Goal: Task Accomplishment & Management: Complete application form

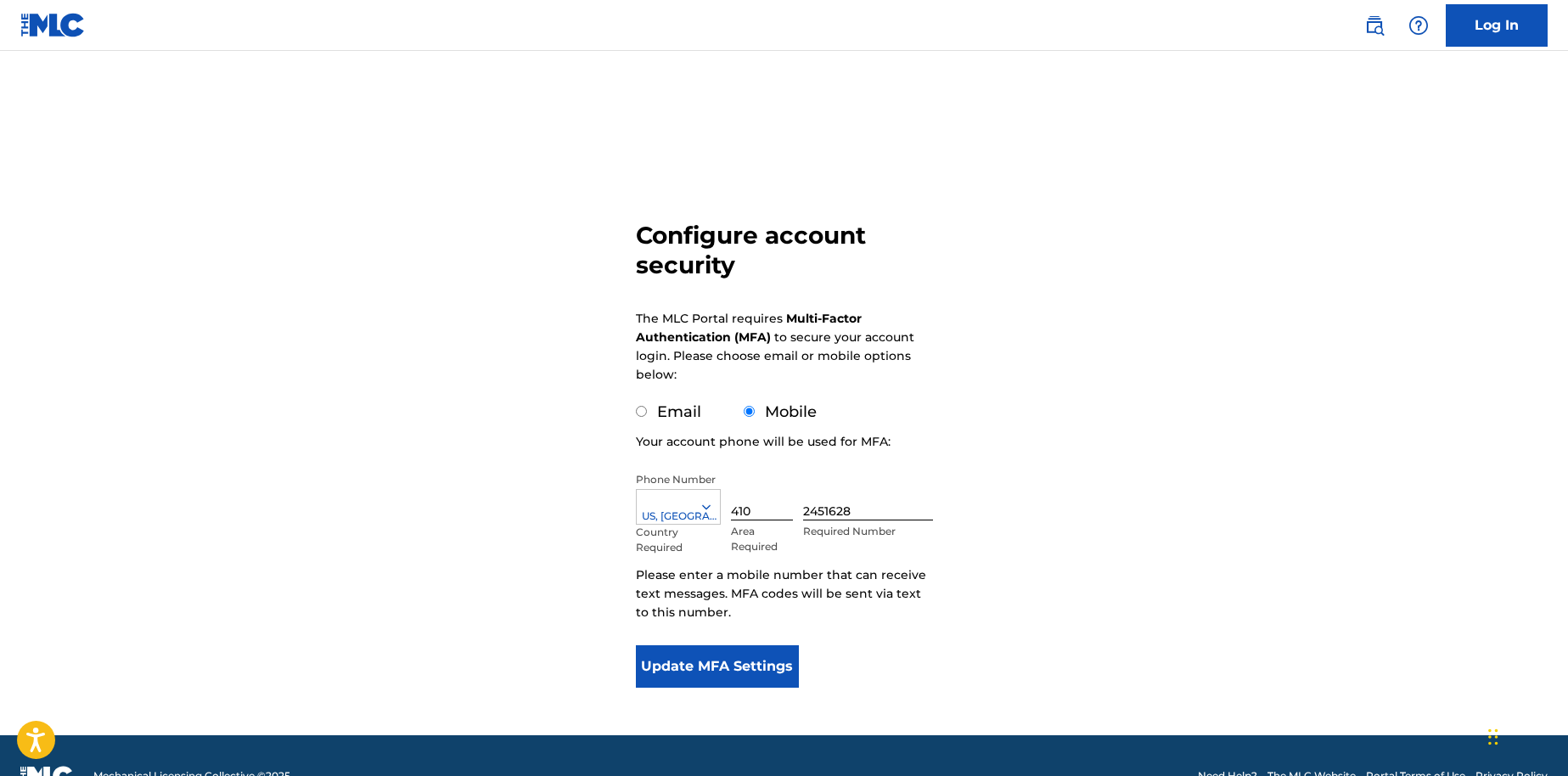
scroll to position [41, 0]
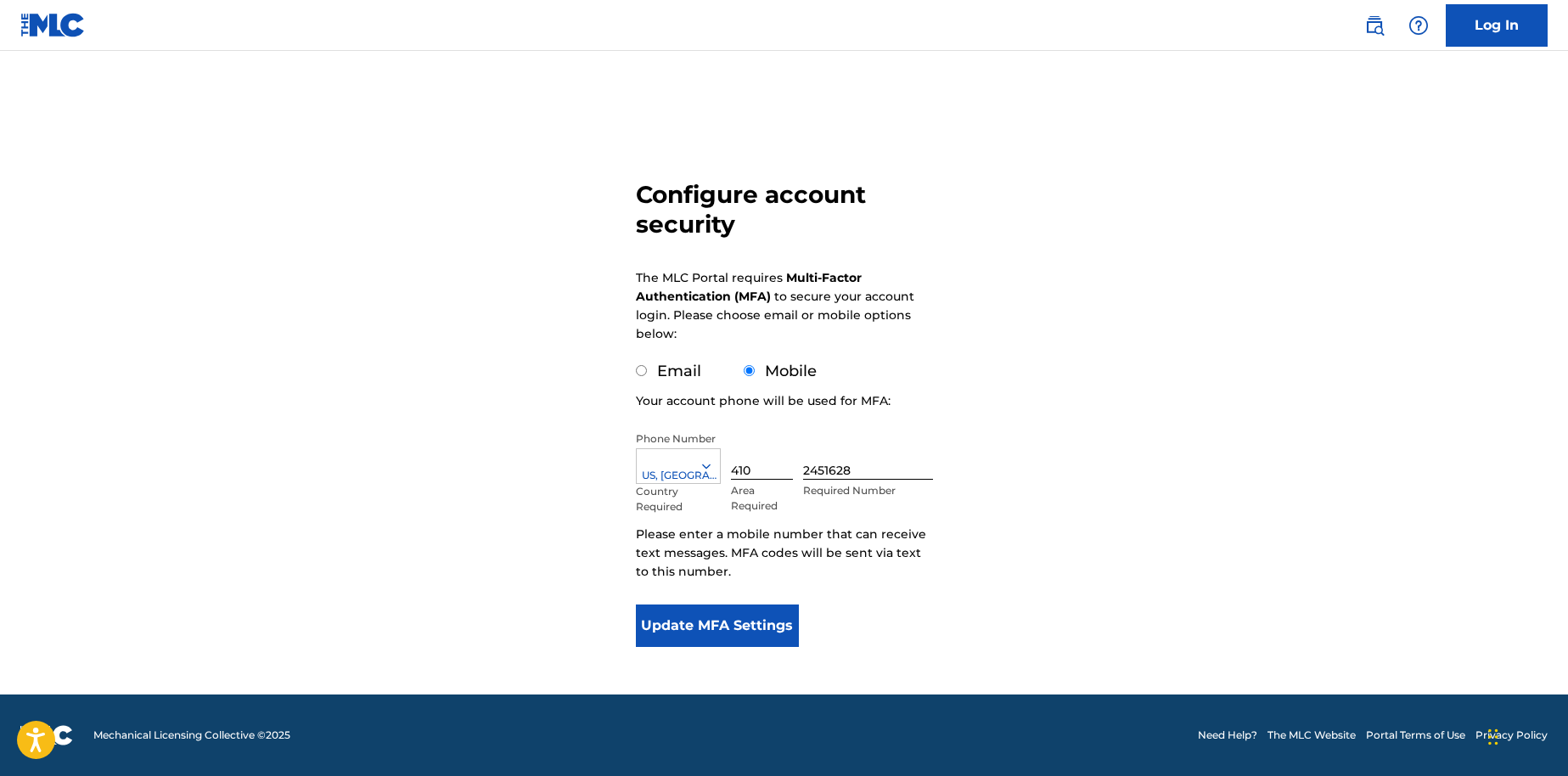
click at [707, 617] on button "Update MFA Settings" at bounding box center [717, 626] width 164 height 43
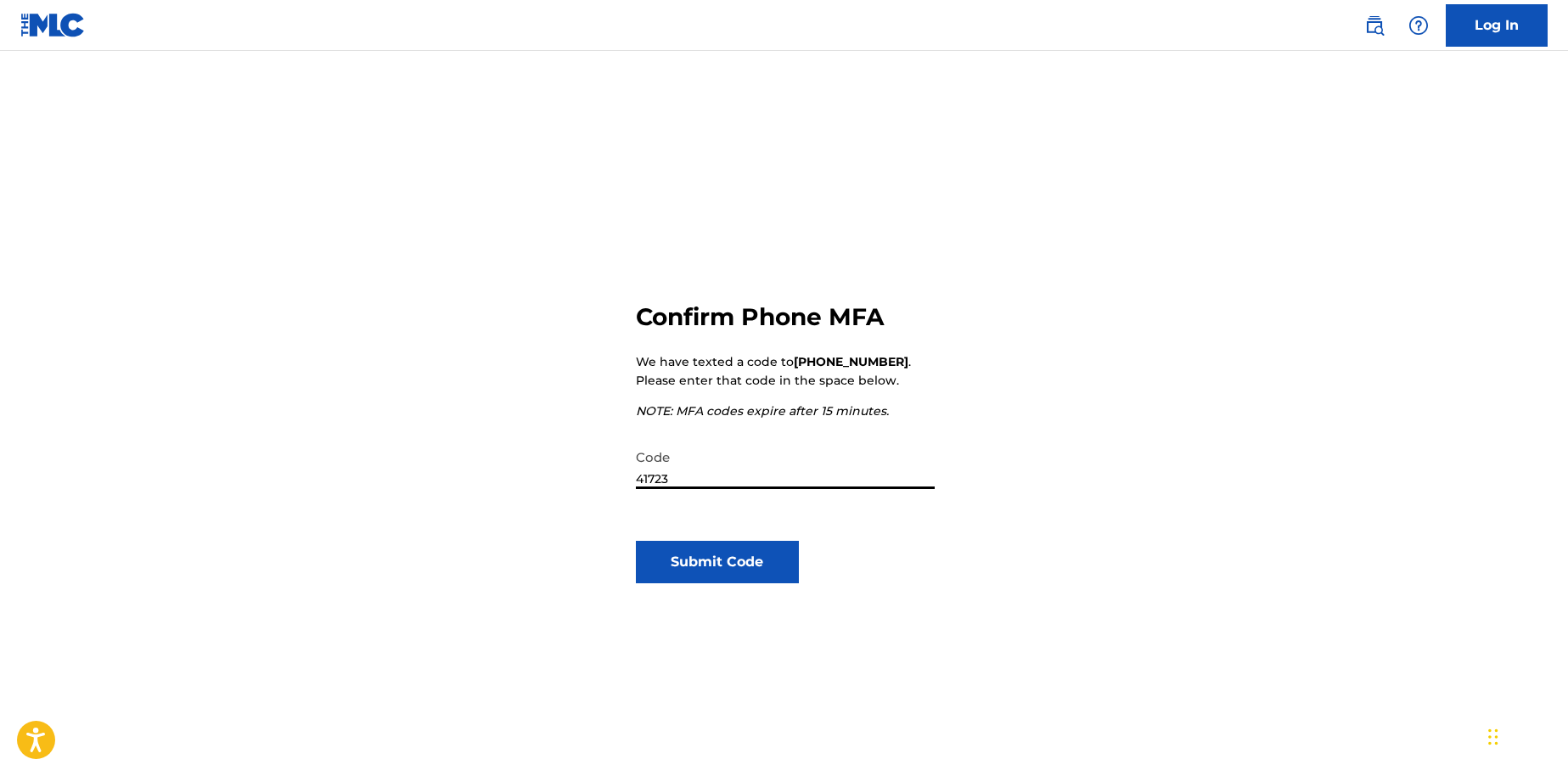
type input "417237"
click button "Submit Code" at bounding box center [717, 562] width 164 height 43
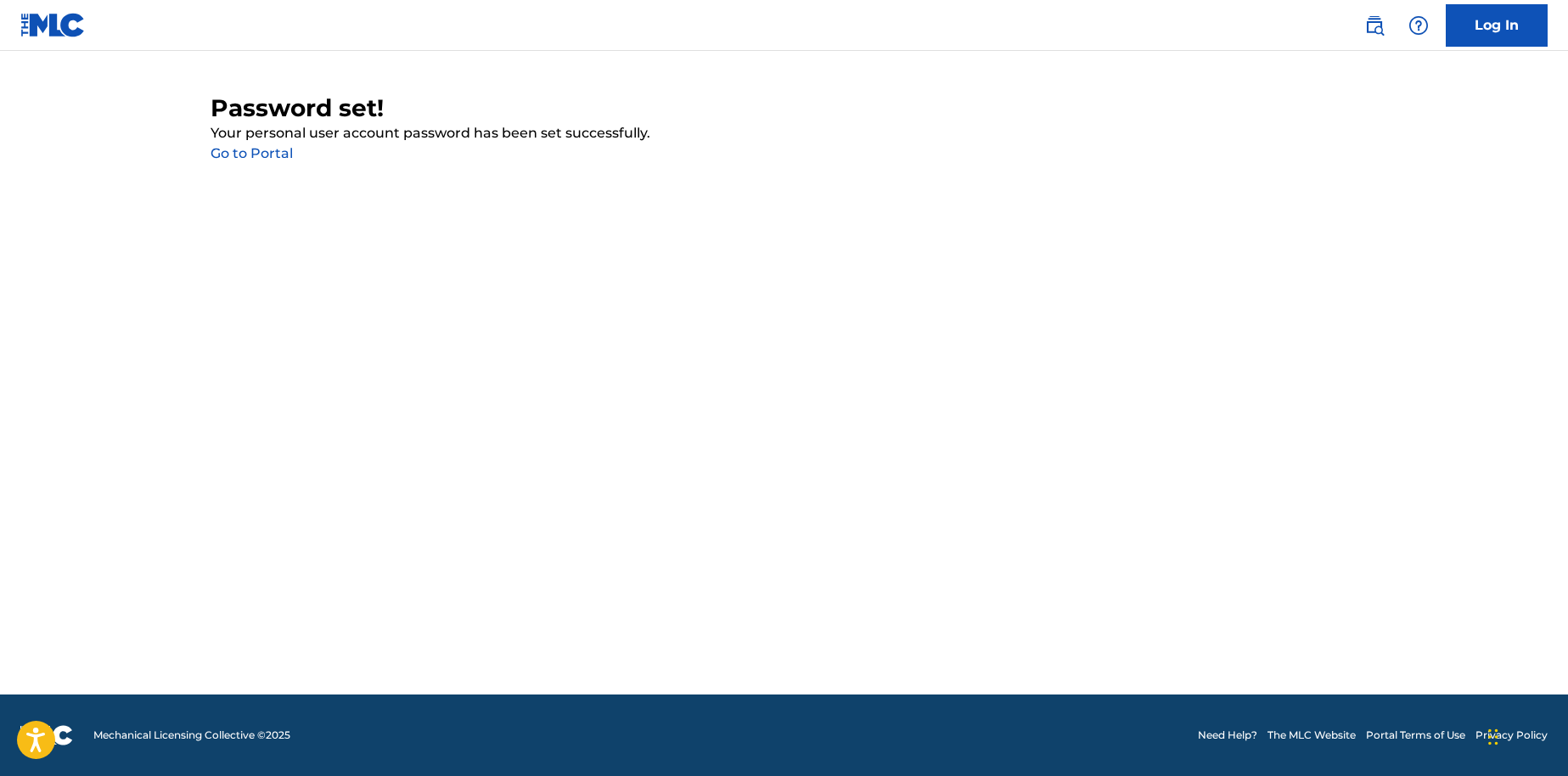
click at [281, 153] on link "Go to Portal" at bounding box center [251, 153] width 82 height 16
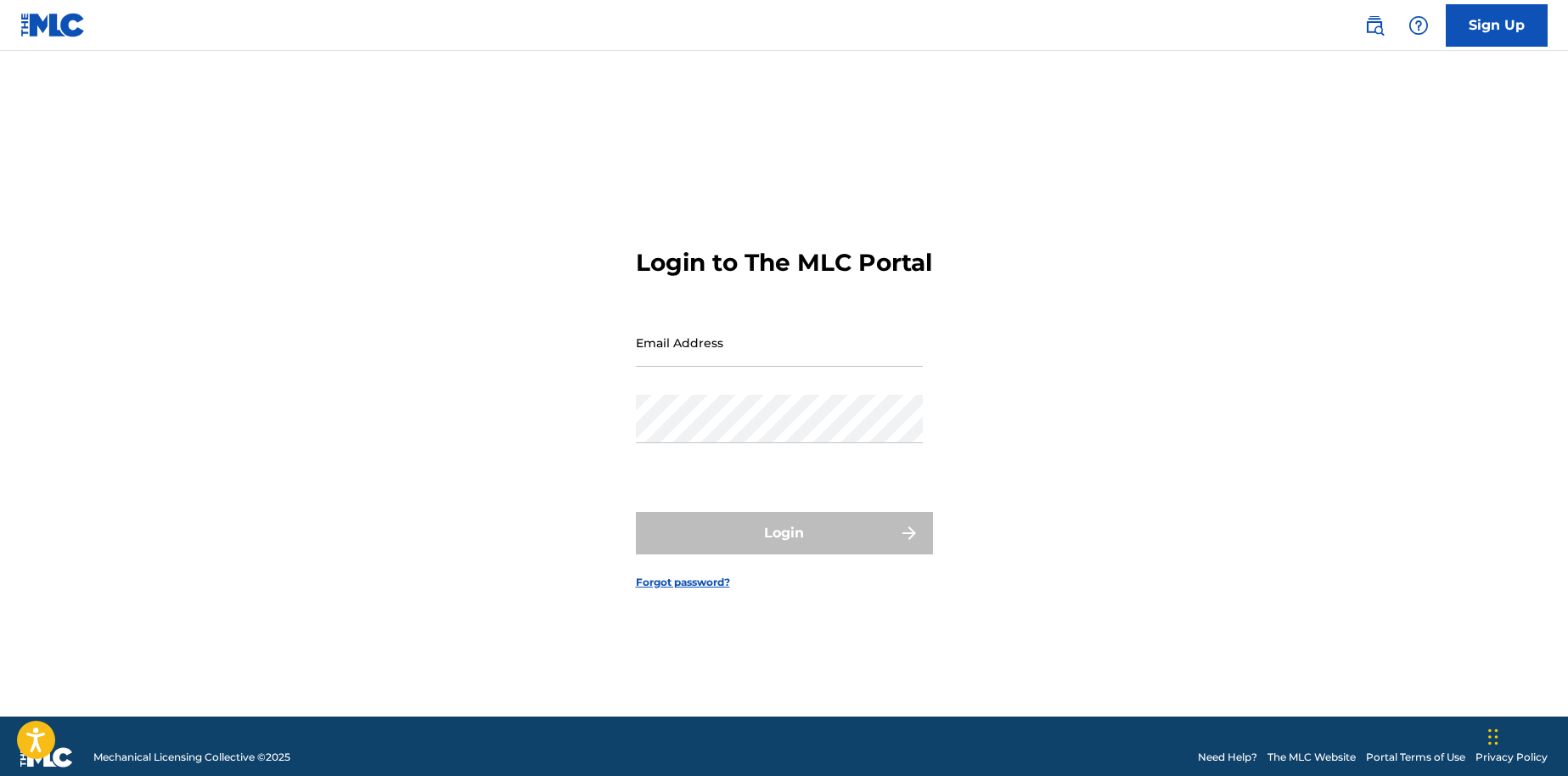
click at [780, 367] on input "Email Address" at bounding box center [779, 342] width 287 height 48
type input "[EMAIL_ADDRESS][DOMAIN_NAME]"
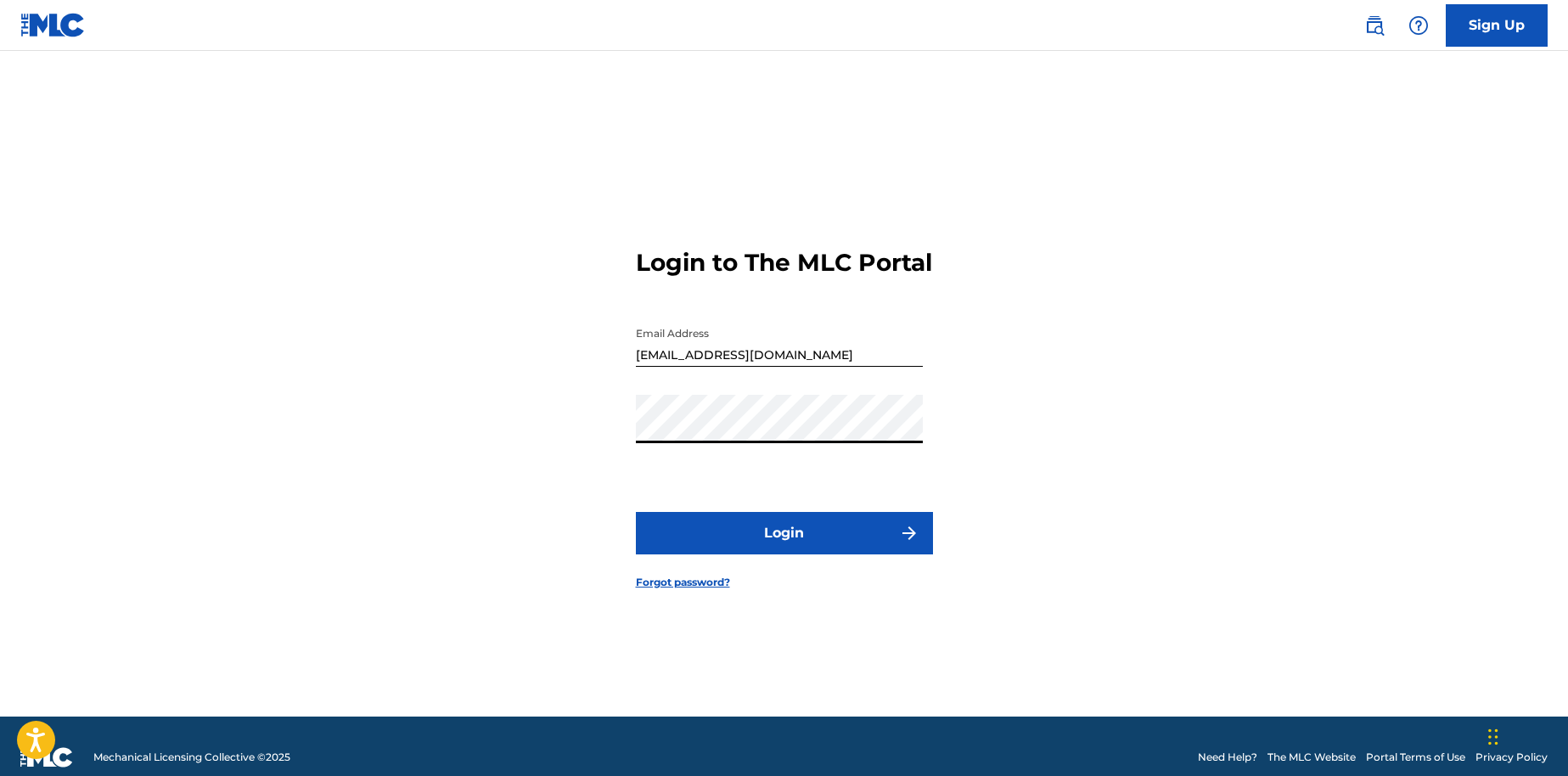
click at [636, 512] on button "Login" at bounding box center [784, 533] width 297 height 43
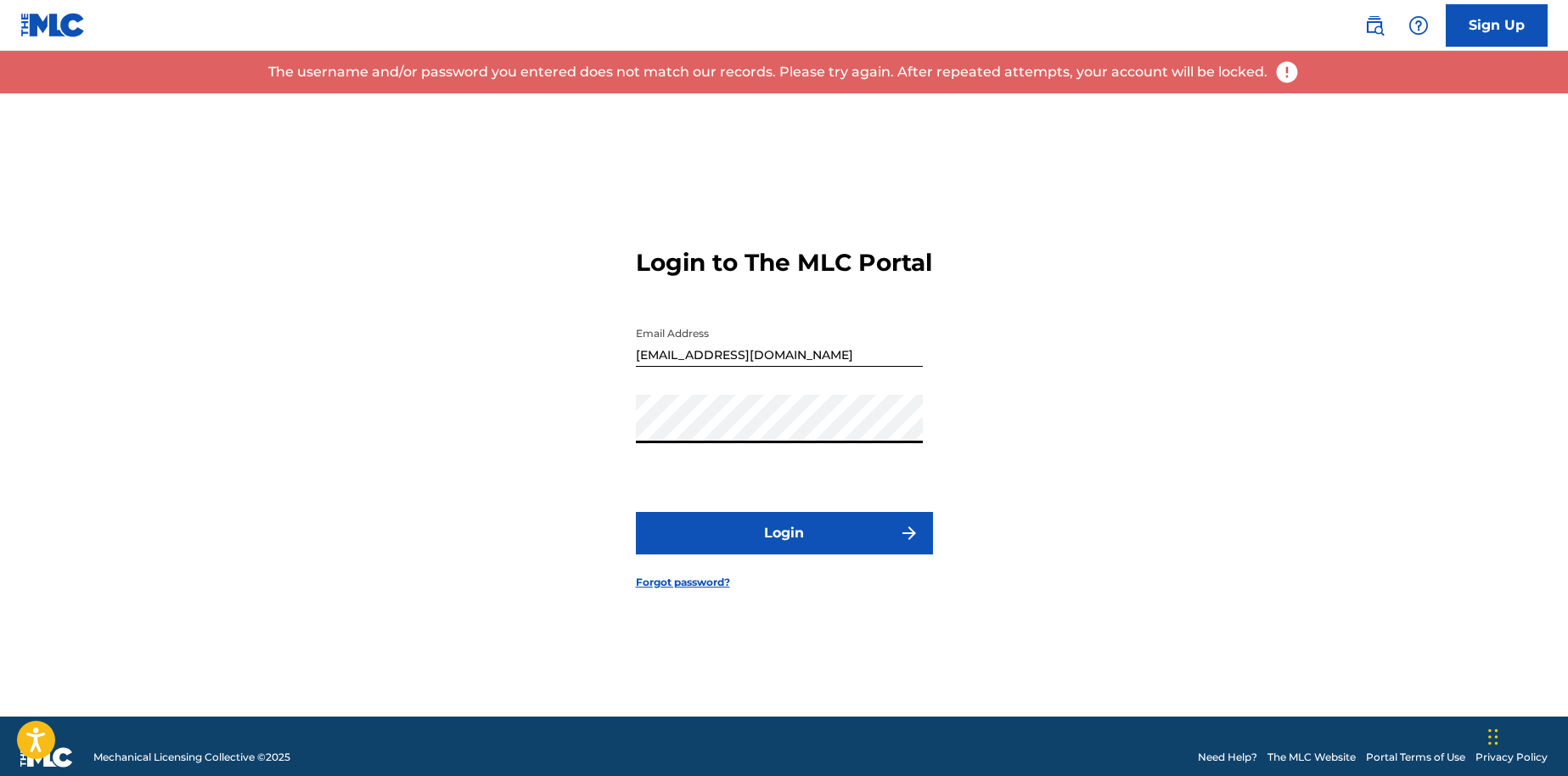
click at [636, 512] on button "Login" at bounding box center [784, 533] width 297 height 43
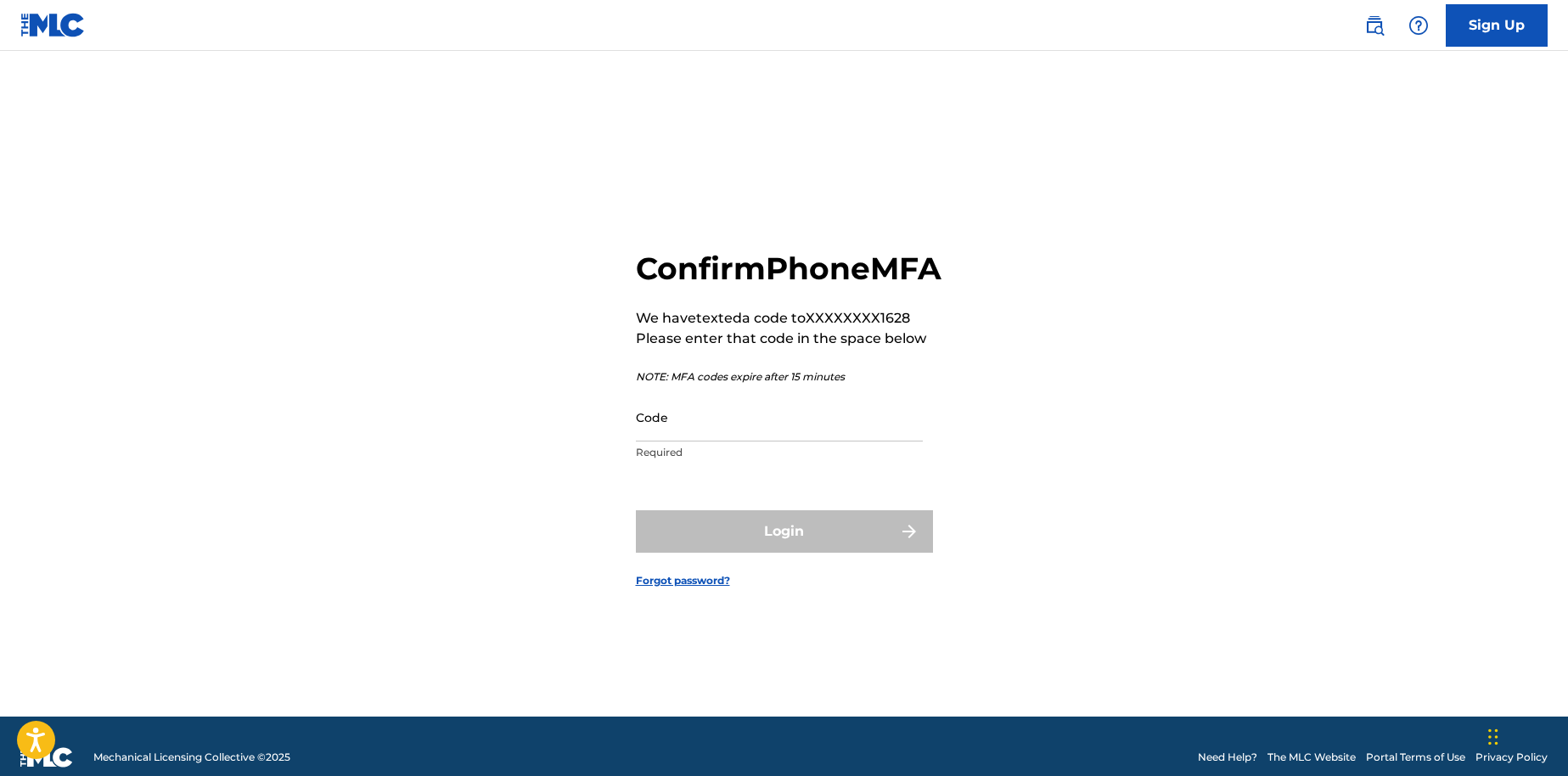
click at [683, 441] on input "Code" at bounding box center [779, 417] width 287 height 48
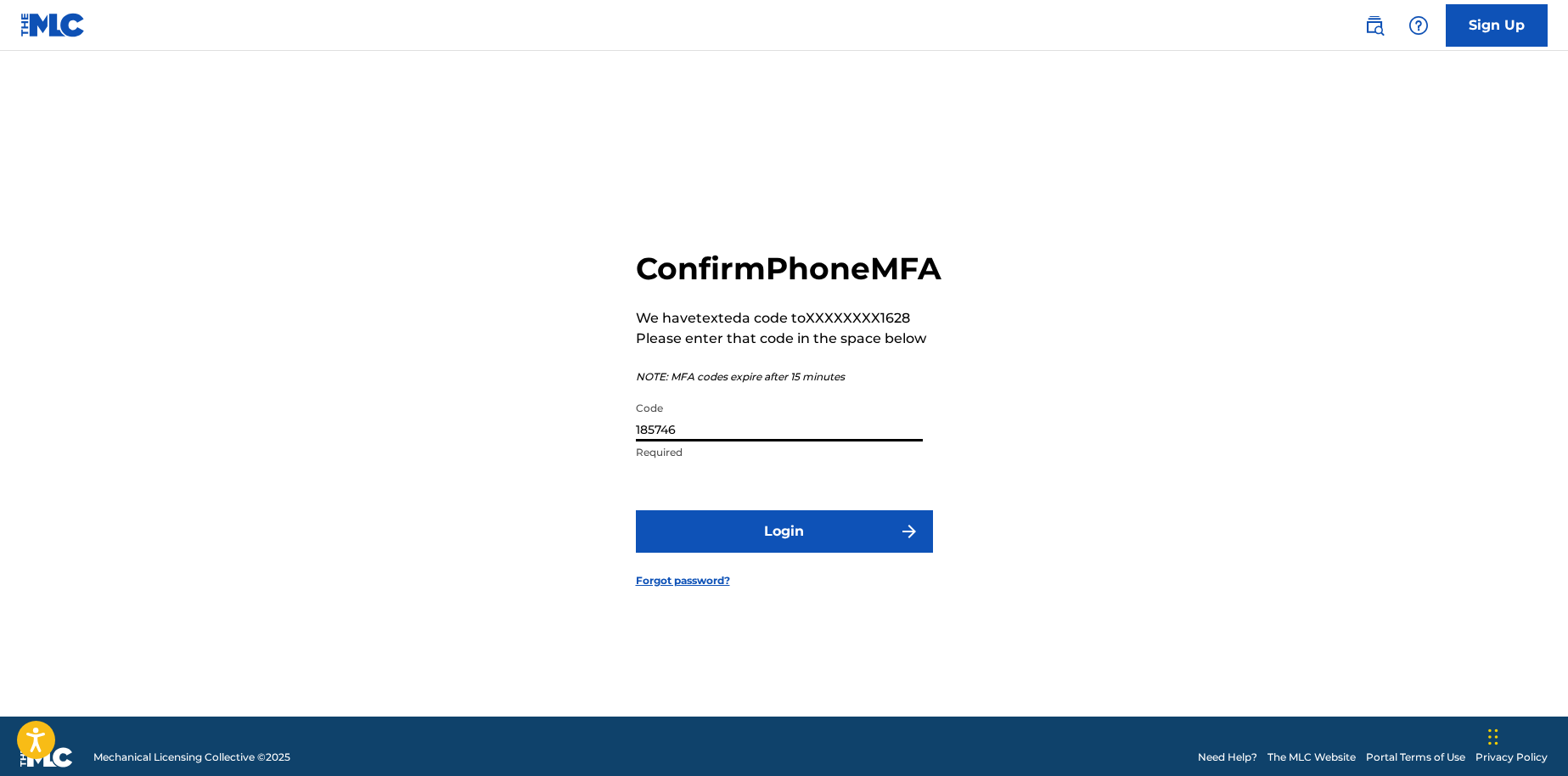
type input "185746"
click at [636, 510] on button "Login" at bounding box center [784, 531] width 297 height 43
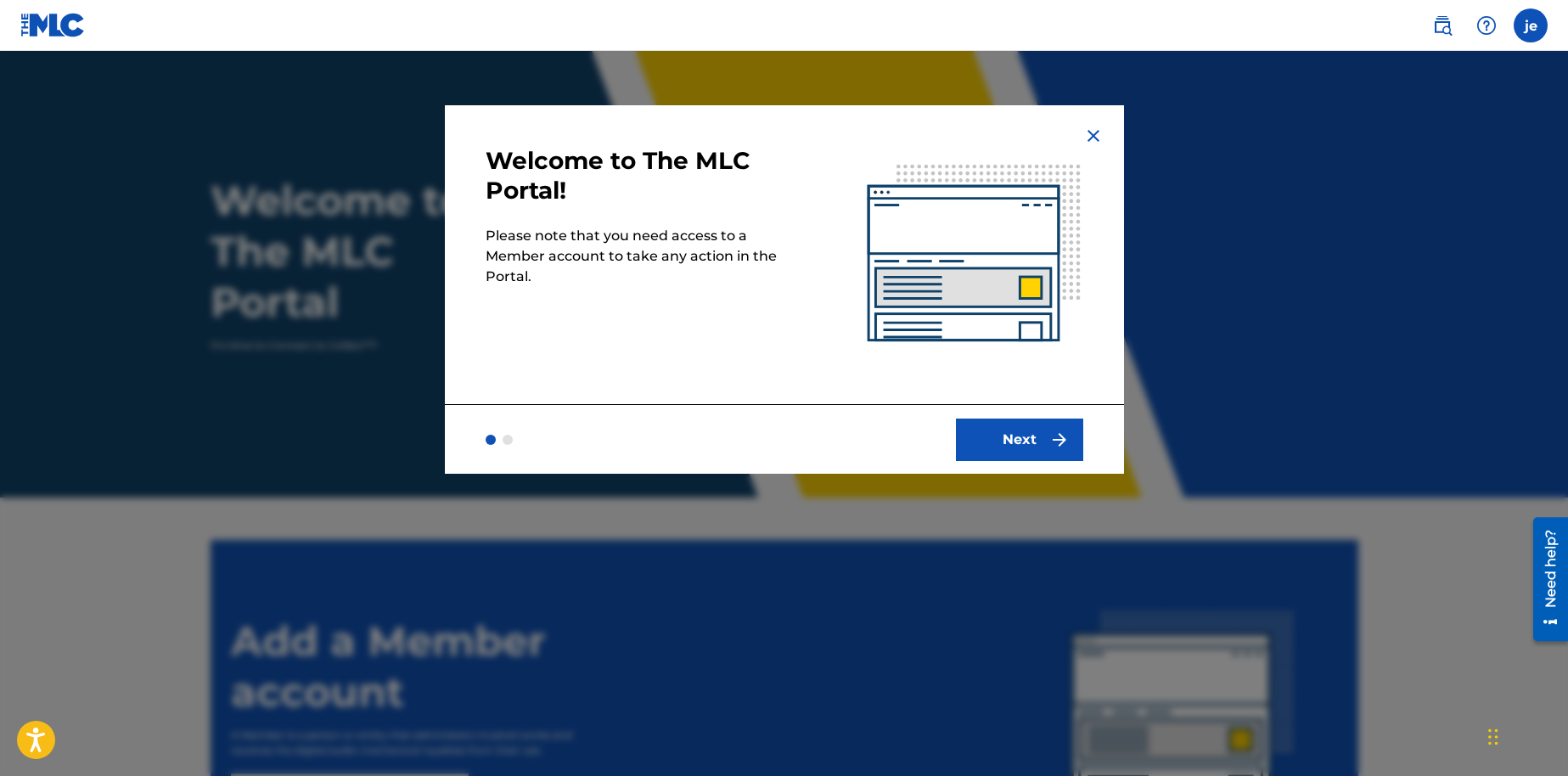
click at [1028, 433] on button "Next" at bounding box center [1018, 440] width 127 height 43
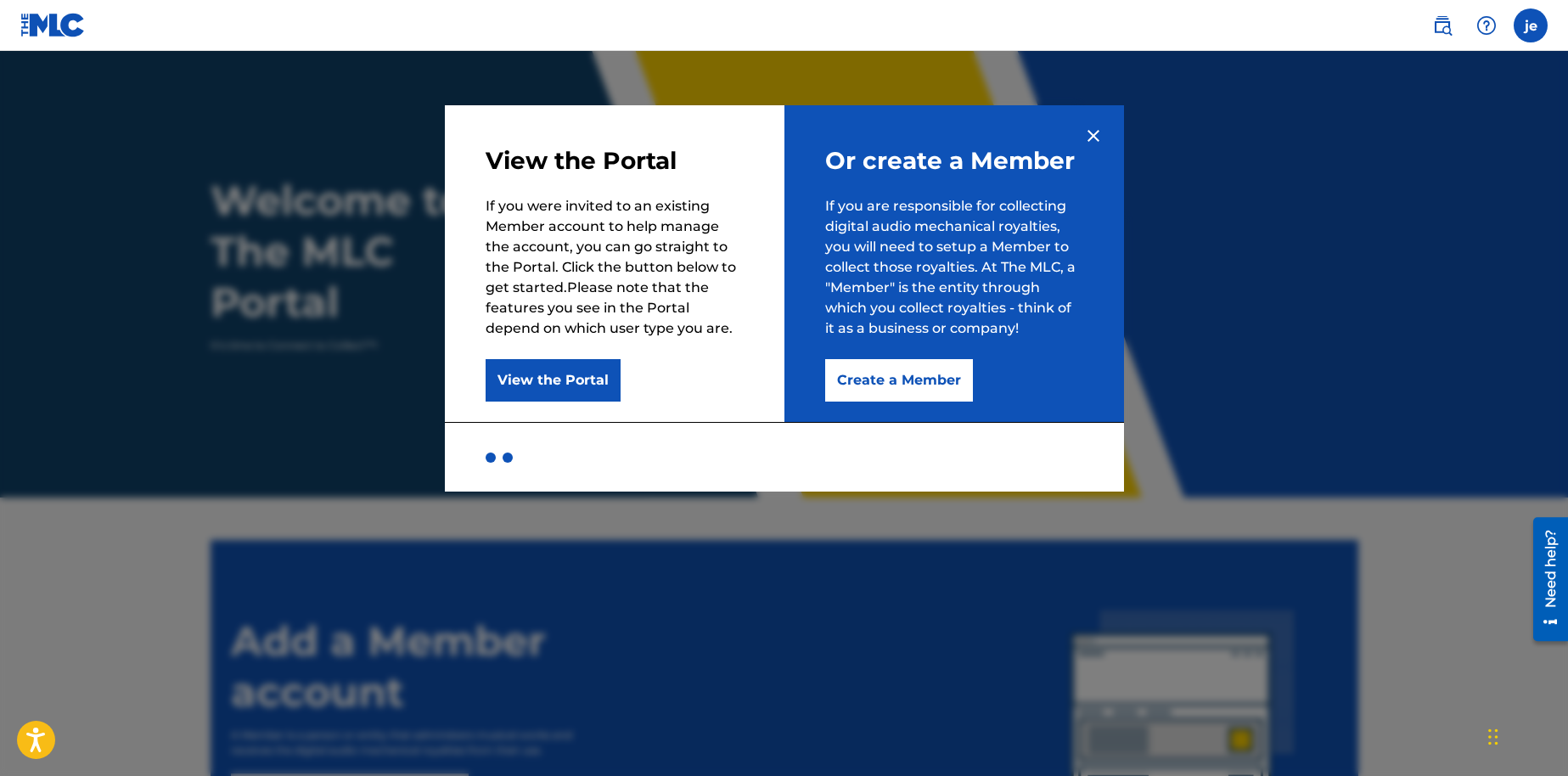
click at [955, 386] on button "Create a Member" at bounding box center [898, 380] width 147 height 43
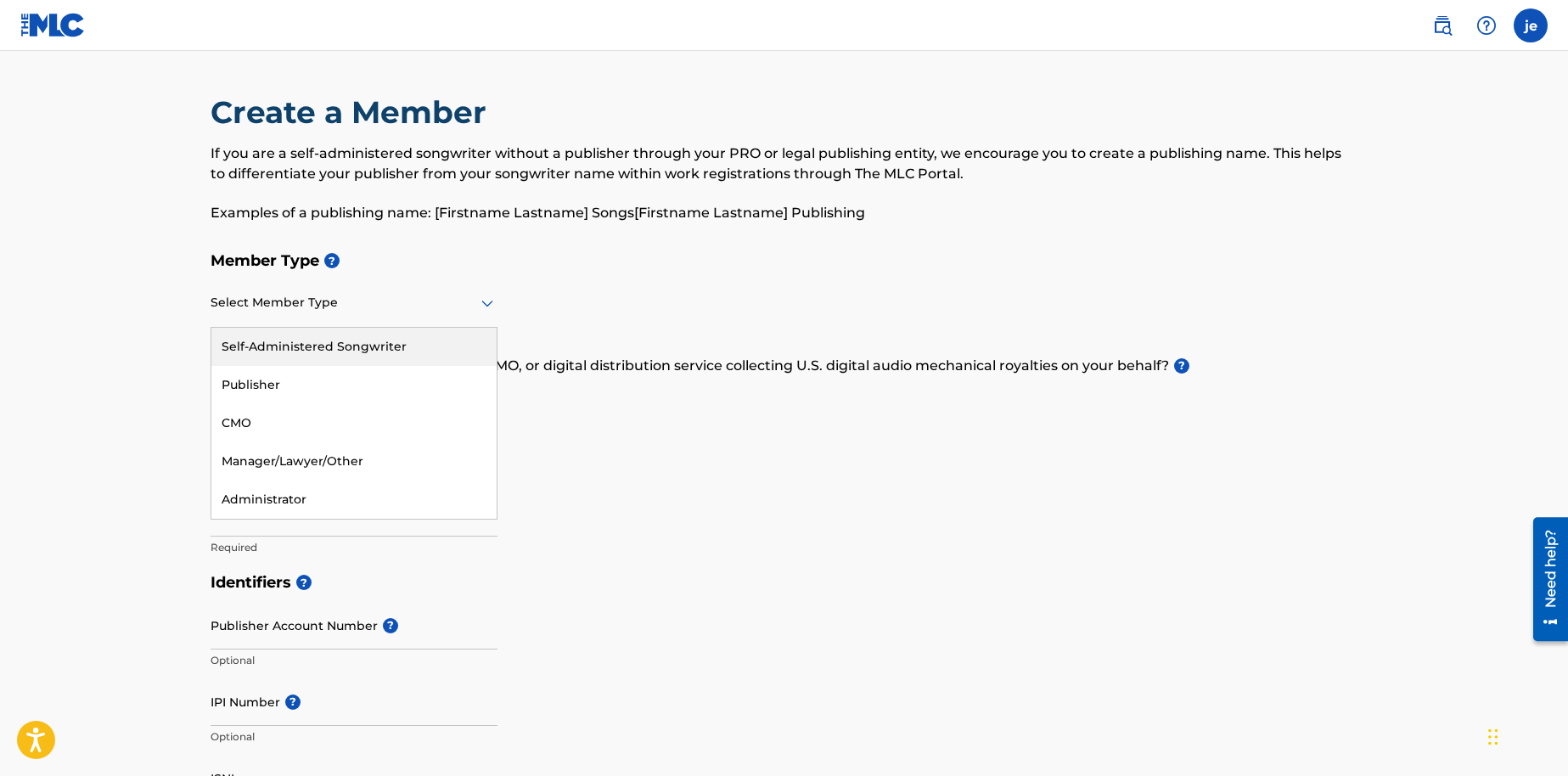
click at [345, 288] on div "Select Member Type" at bounding box center [354, 303] width 287 height 48
click at [383, 356] on div "Self-Administered Songwriter" at bounding box center [354, 347] width 285 height 38
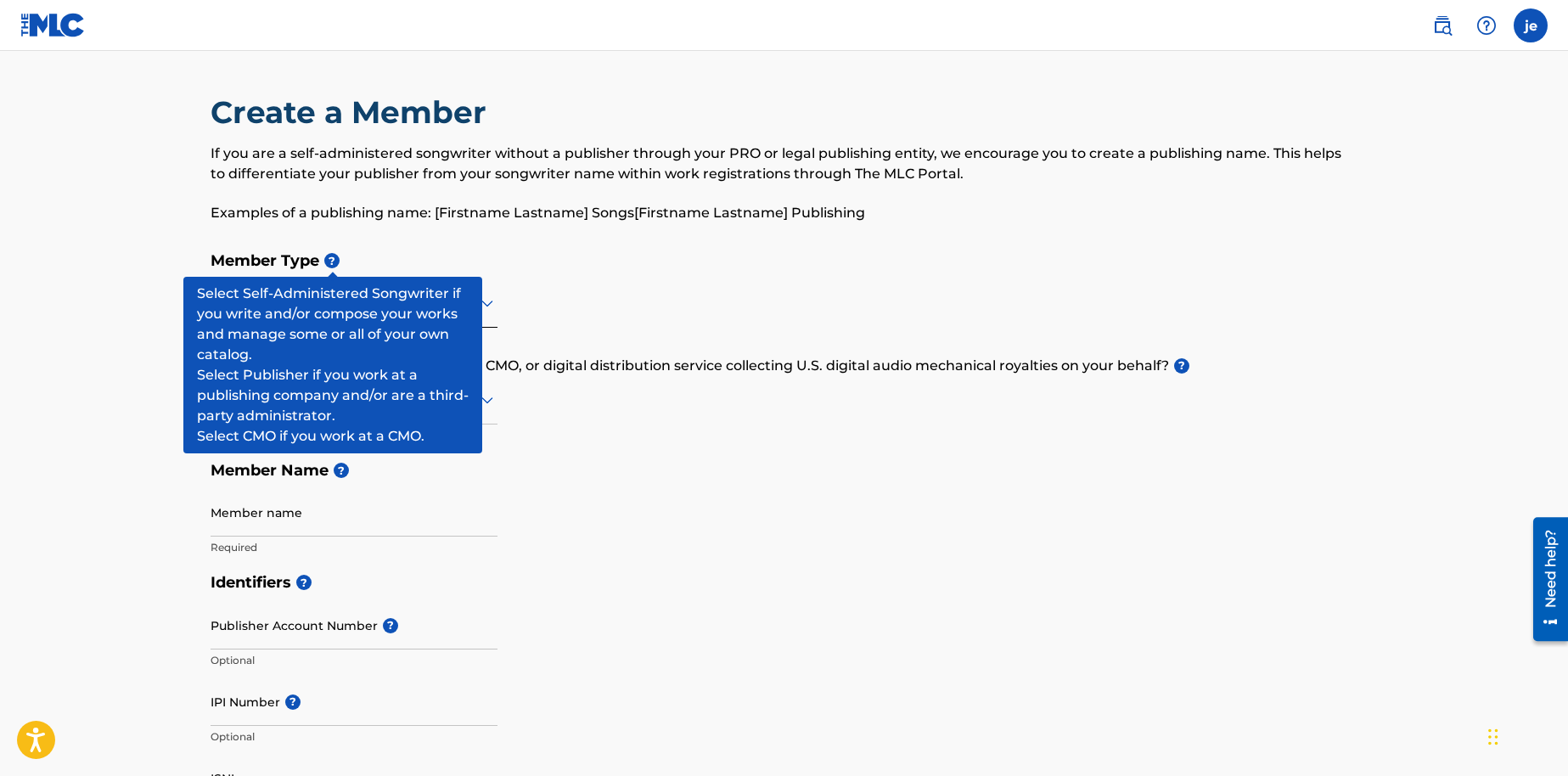
click at [337, 260] on span "?" at bounding box center [332, 261] width 15 height 15
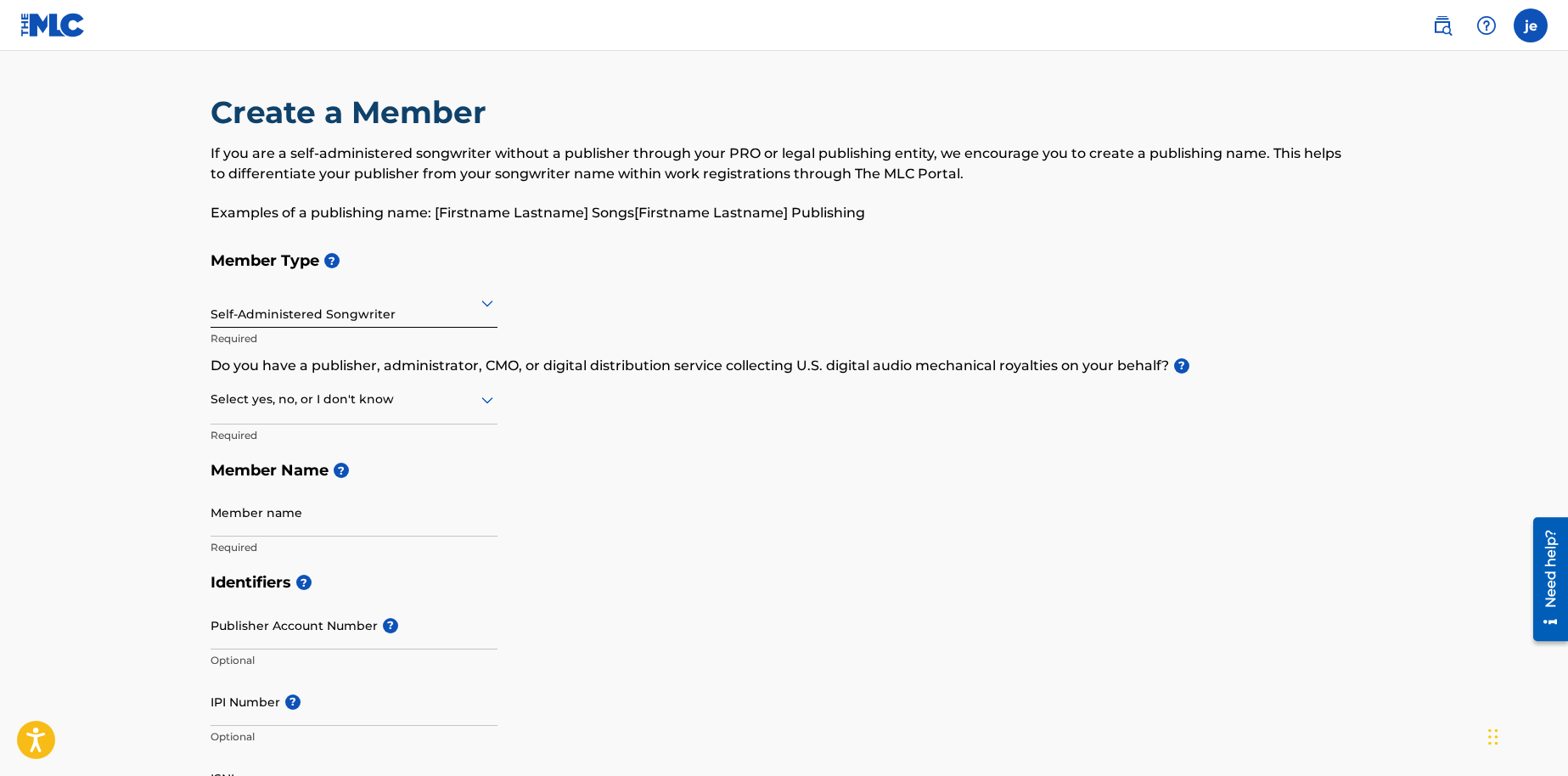
click at [371, 408] on div at bounding box center [354, 399] width 287 height 21
click at [375, 432] on div "Yes" at bounding box center [354, 443] width 285 height 38
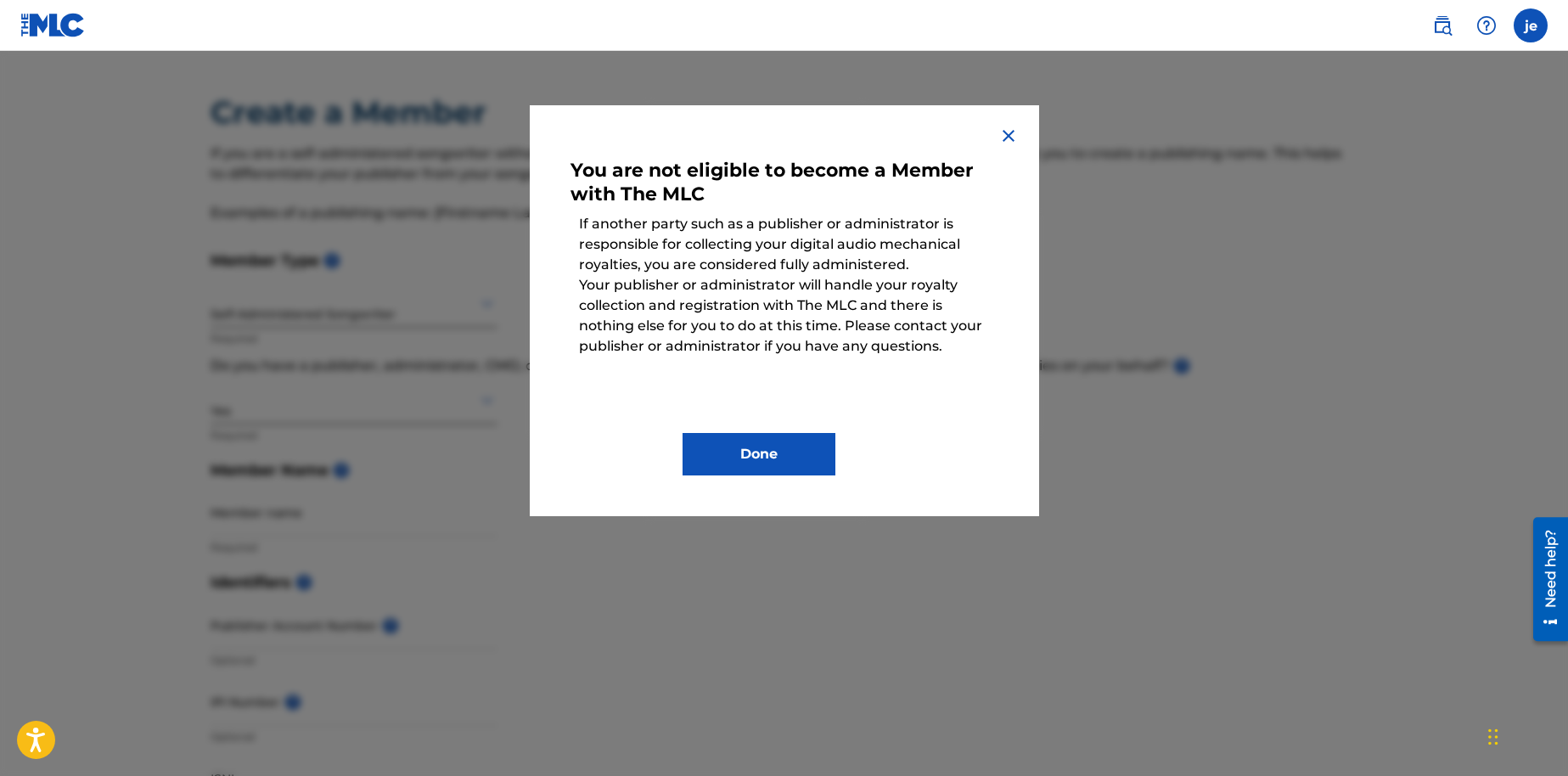
click at [1013, 140] on img at bounding box center [1008, 136] width 20 height 20
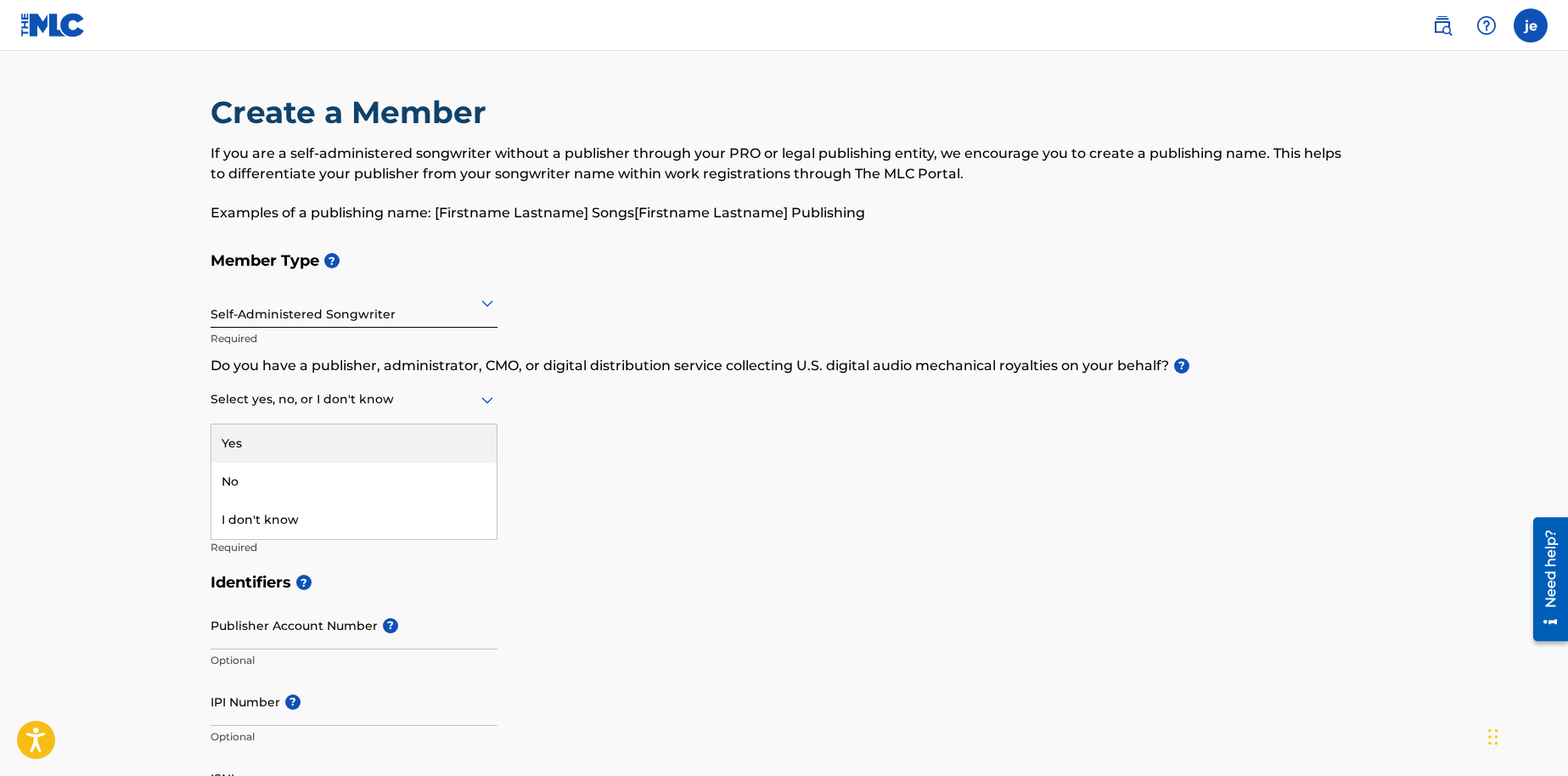
click at [420, 413] on div "Select yes, no, or I don't know" at bounding box center [354, 401] width 287 height 48
click at [364, 472] on div "No" at bounding box center [354, 481] width 285 height 38
click at [379, 420] on div "No" at bounding box center [354, 401] width 287 height 48
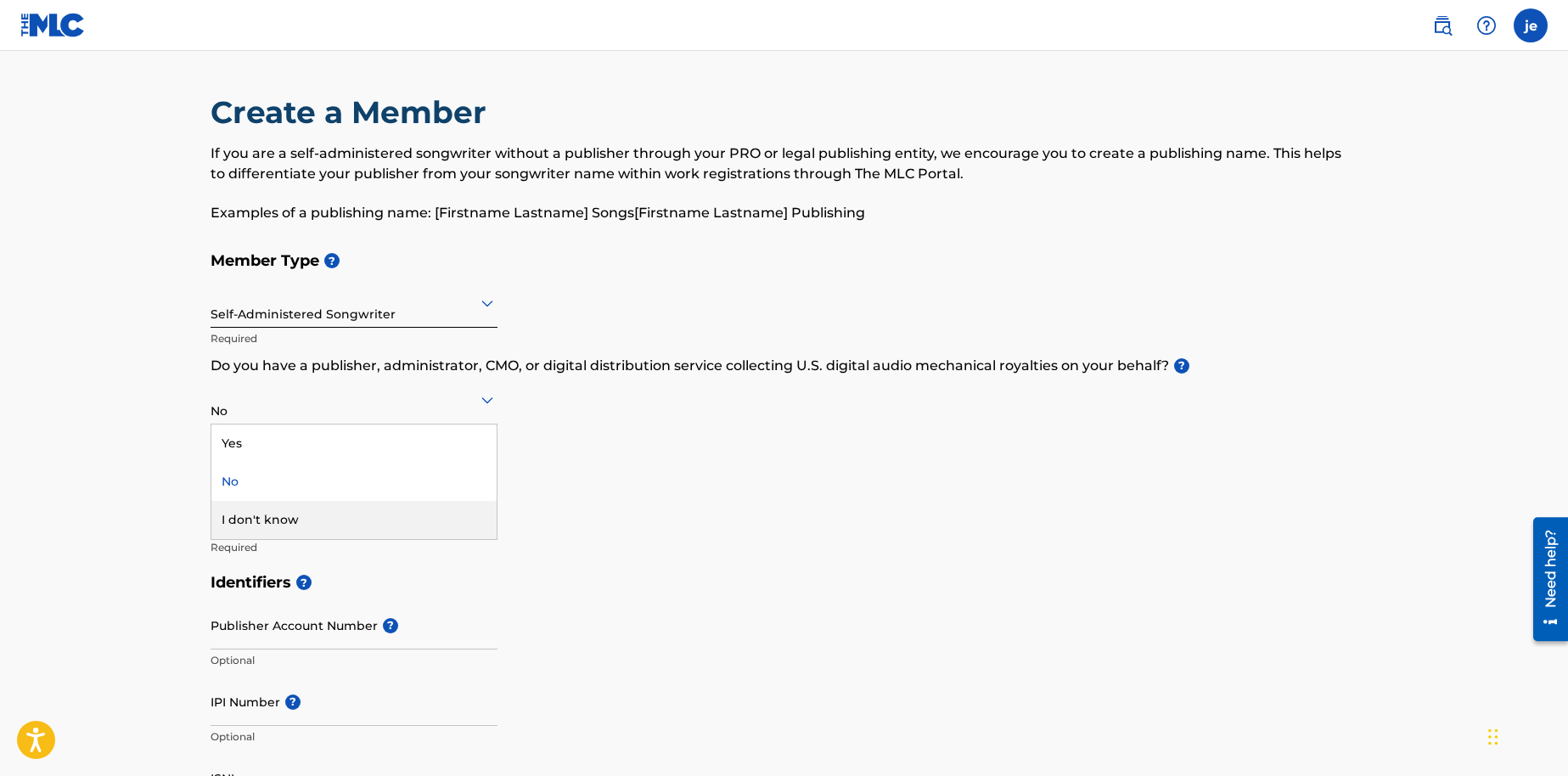
click at [332, 515] on div "I don't know" at bounding box center [354, 519] width 285 height 38
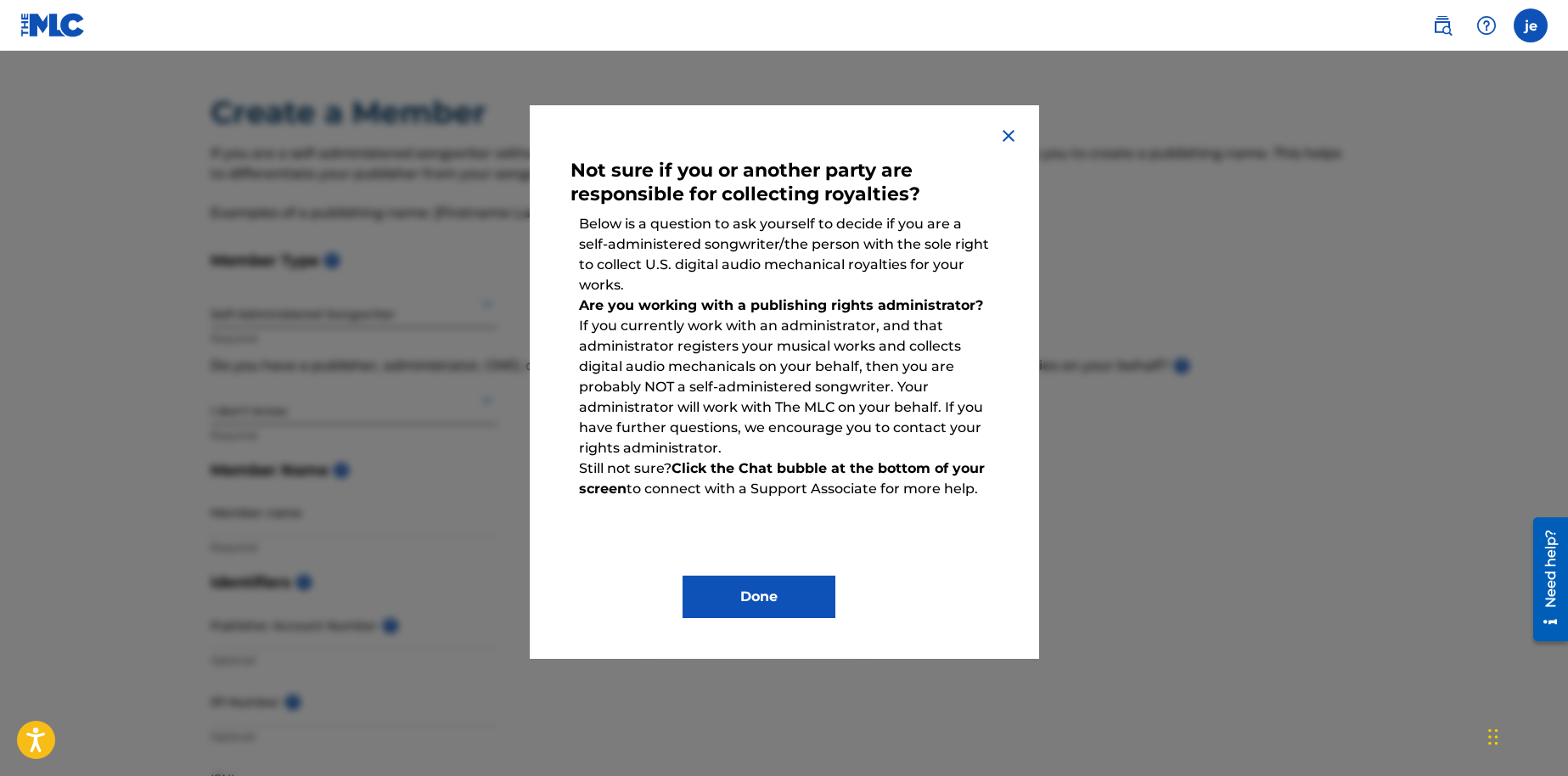
click at [765, 590] on button "Done" at bounding box center [758, 597] width 153 height 43
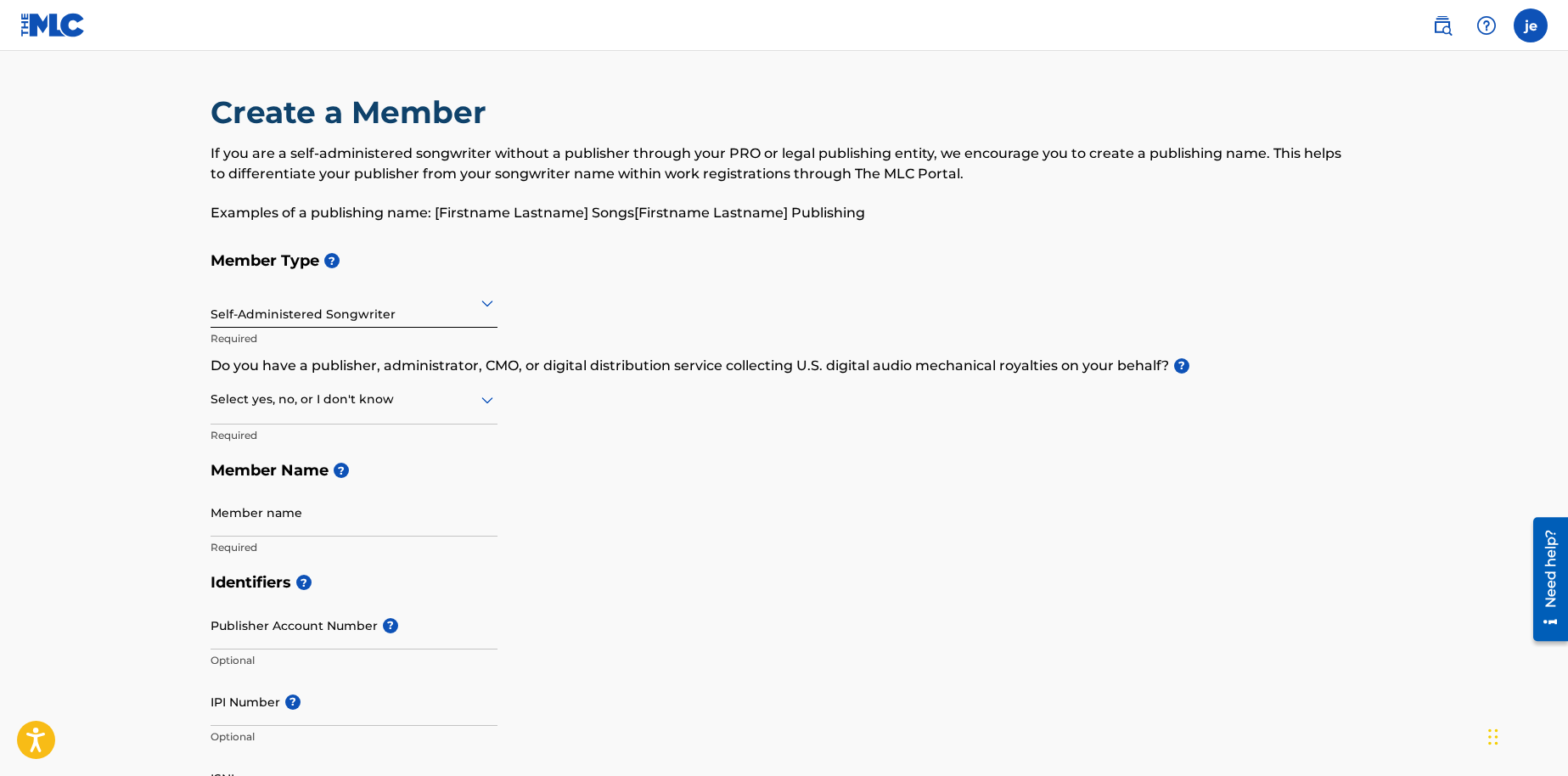
click at [412, 398] on div at bounding box center [354, 399] width 287 height 21
click at [411, 474] on div "No" at bounding box center [354, 481] width 285 height 38
click at [364, 520] on input "Member name" at bounding box center [354, 513] width 287 height 48
type input "jadon english"
type input "[STREET_ADDRESS]"
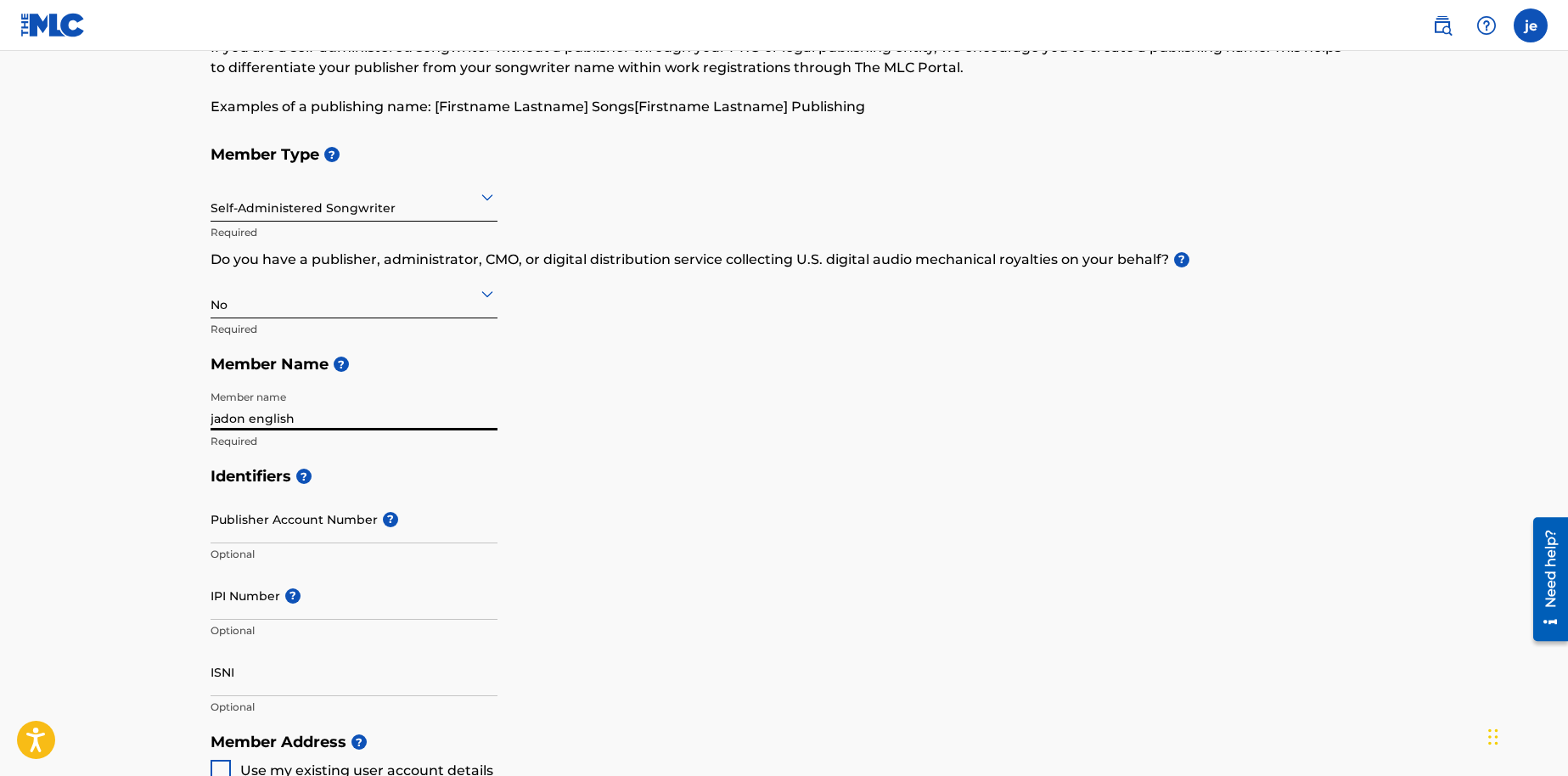
scroll to position [323, 0]
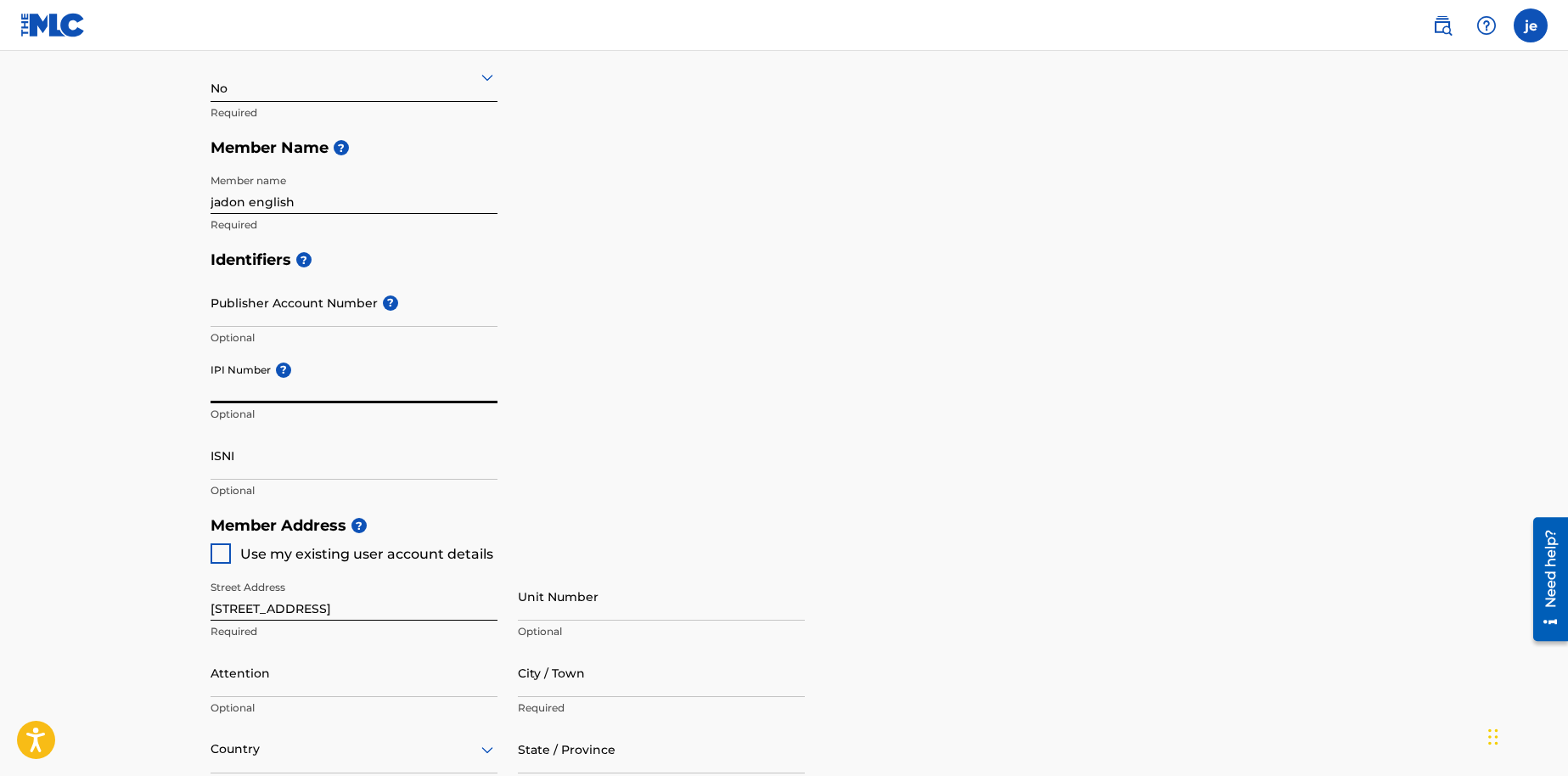
click at [328, 379] on input "IPI Number ?" at bounding box center [354, 379] width 287 height 48
paste input "01109348566"
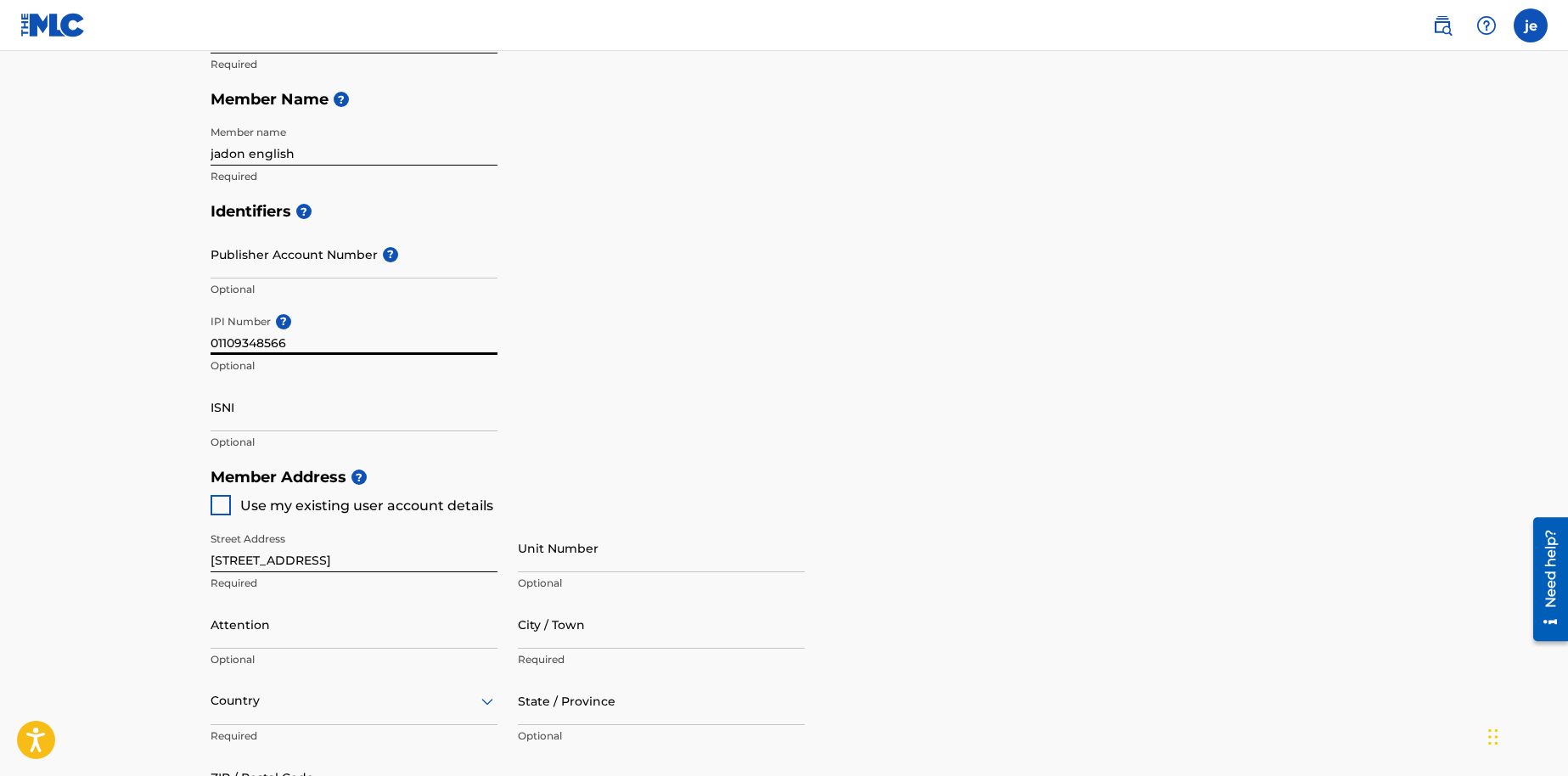
scroll to position [460, 0]
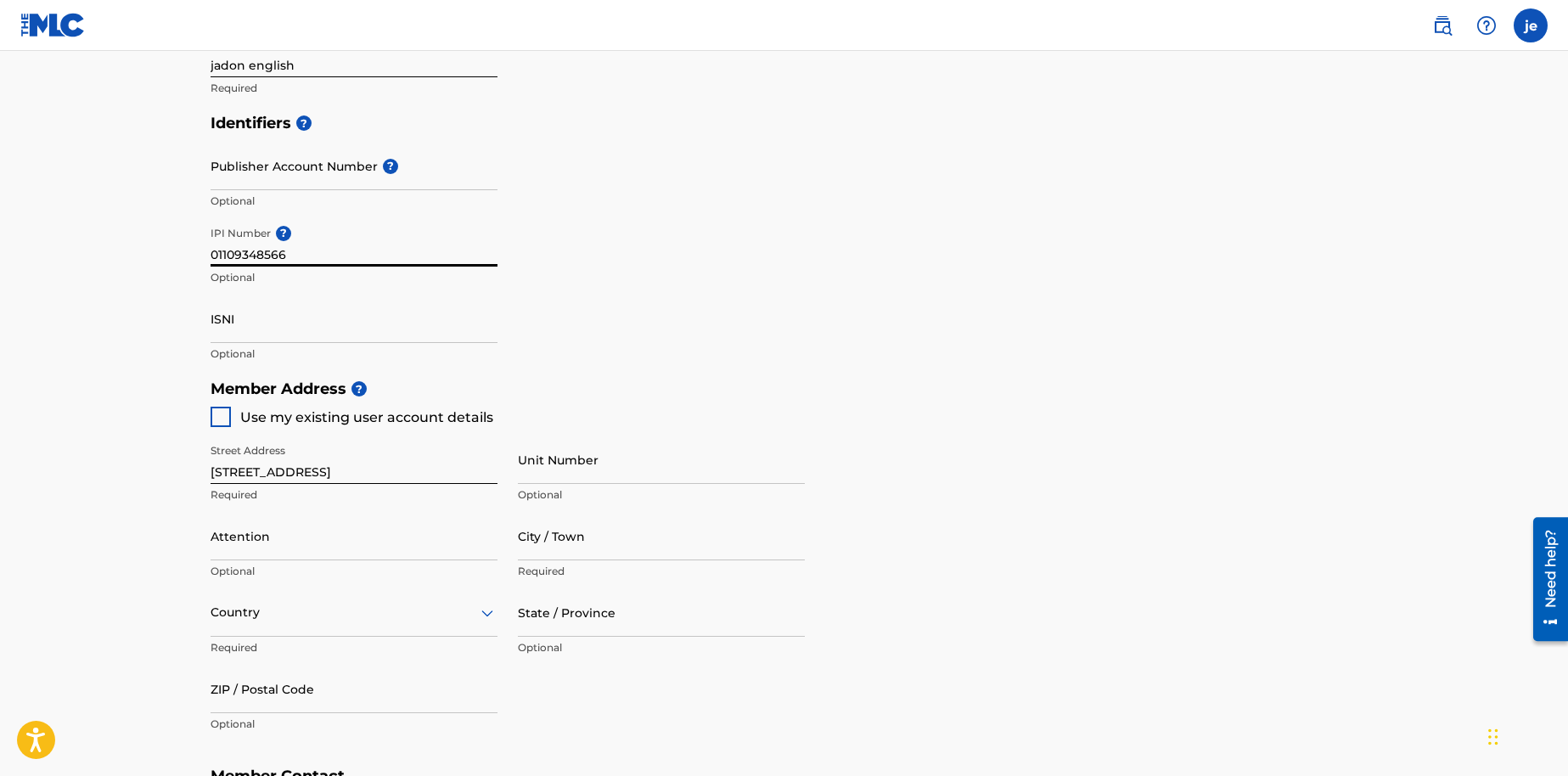
type input "01109348566"
click at [229, 418] on div at bounding box center [221, 417] width 20 height 20
type input "Columbia"
type input "21044"
type input "410"
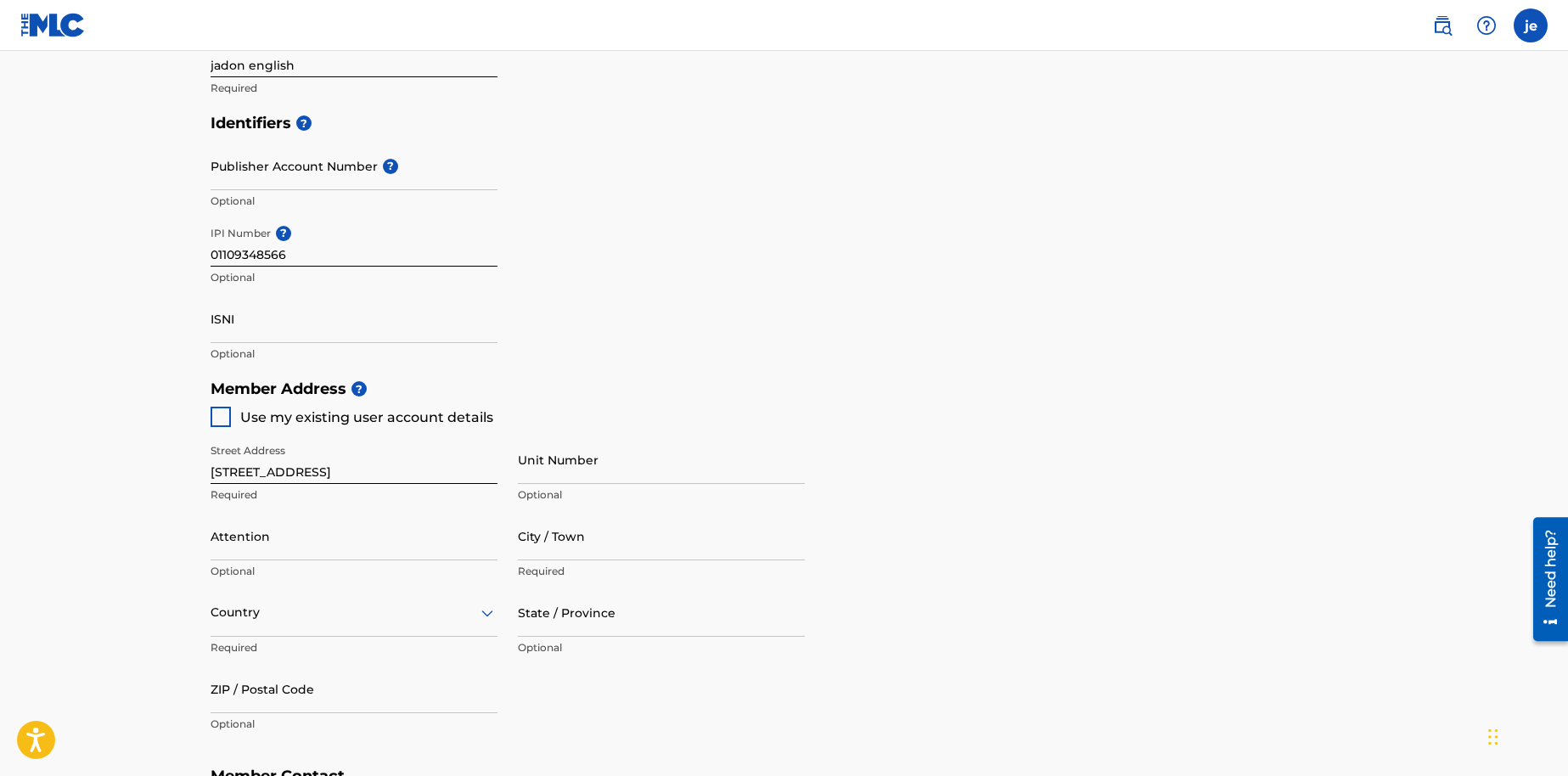
type input "2451628"
type input "[EMAIL_ADDRESS][DOMAIN_NAME]"
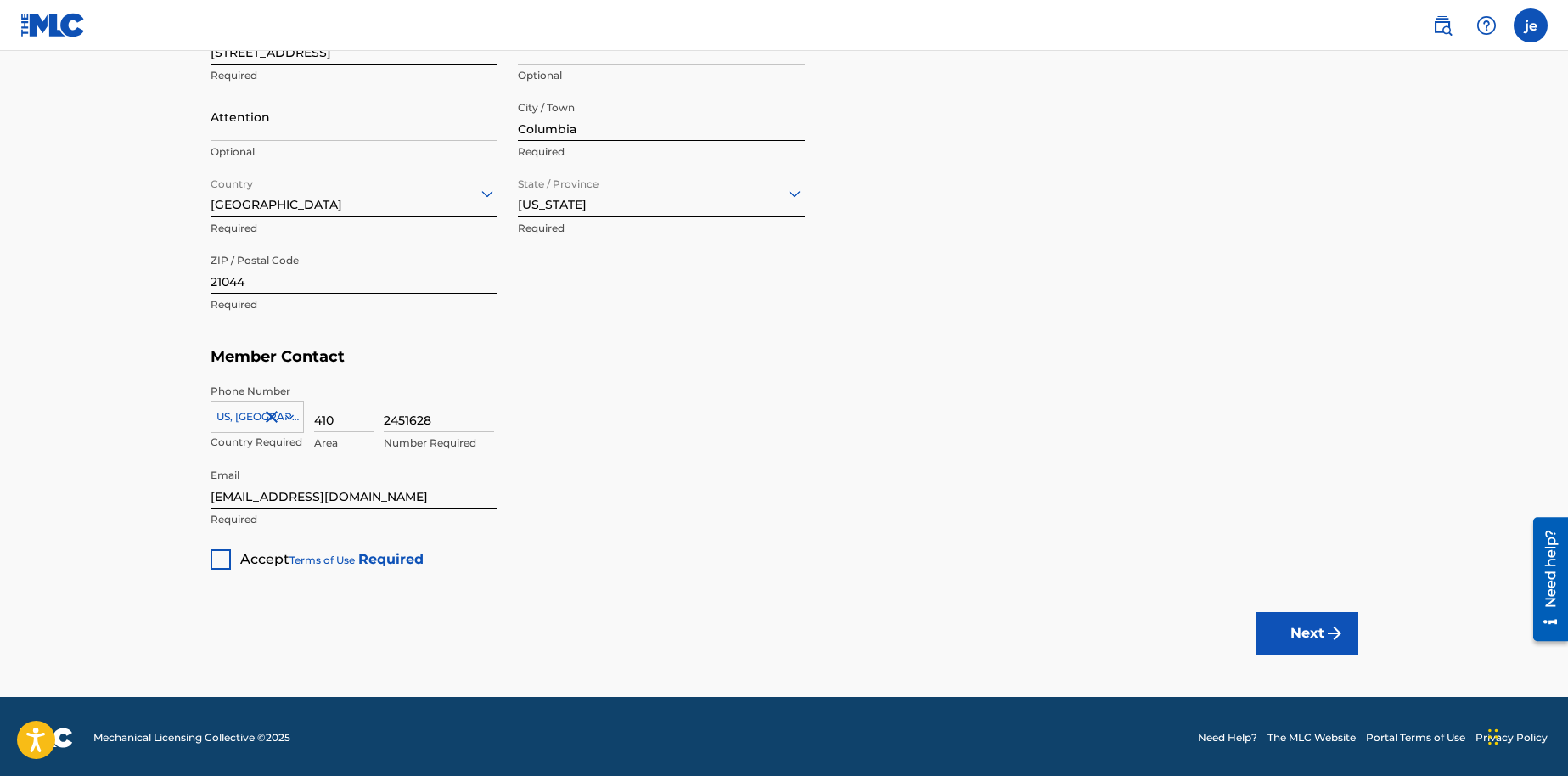
scroll to position [881, 0]
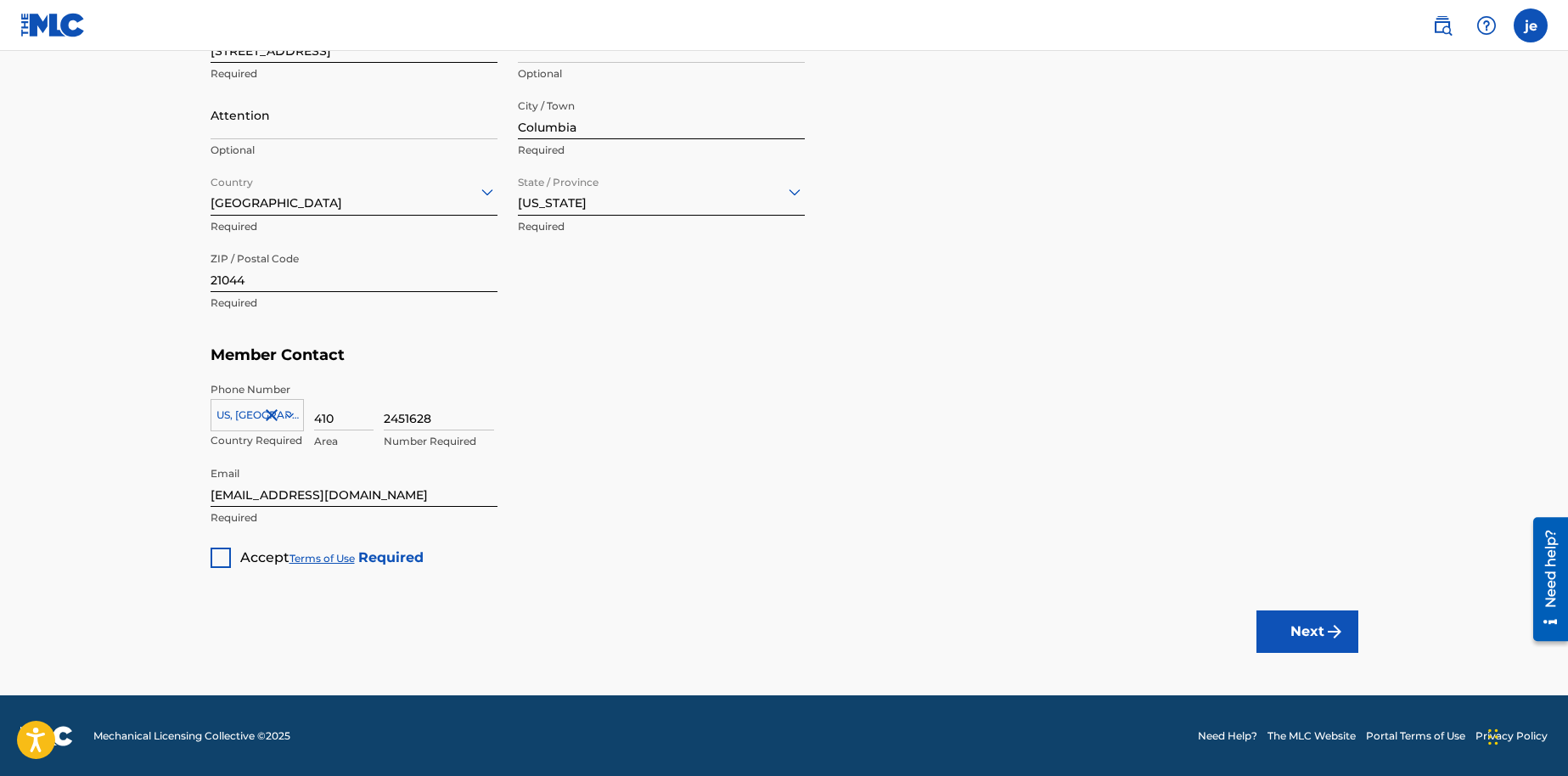
click at [220, 559] on div at bounding box center [221, 558] width 20 height 20
click at [1347, 616] on button "Next" at bounding box center [1308, 632] width 102 height 43
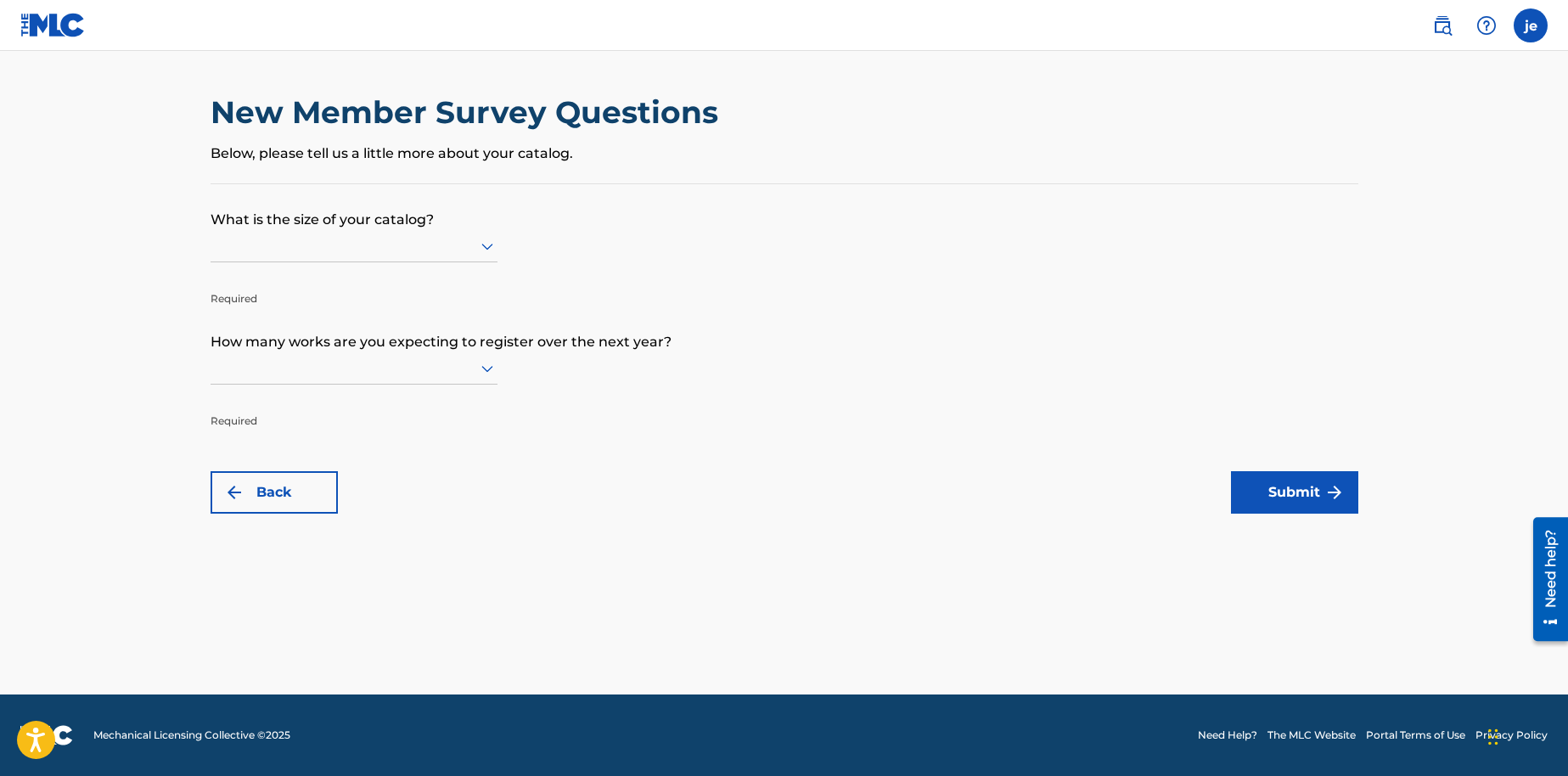
click at [371, 219] on p "What is the size of your catalog?" at bounding box center [784, 207] width 1147 height 45
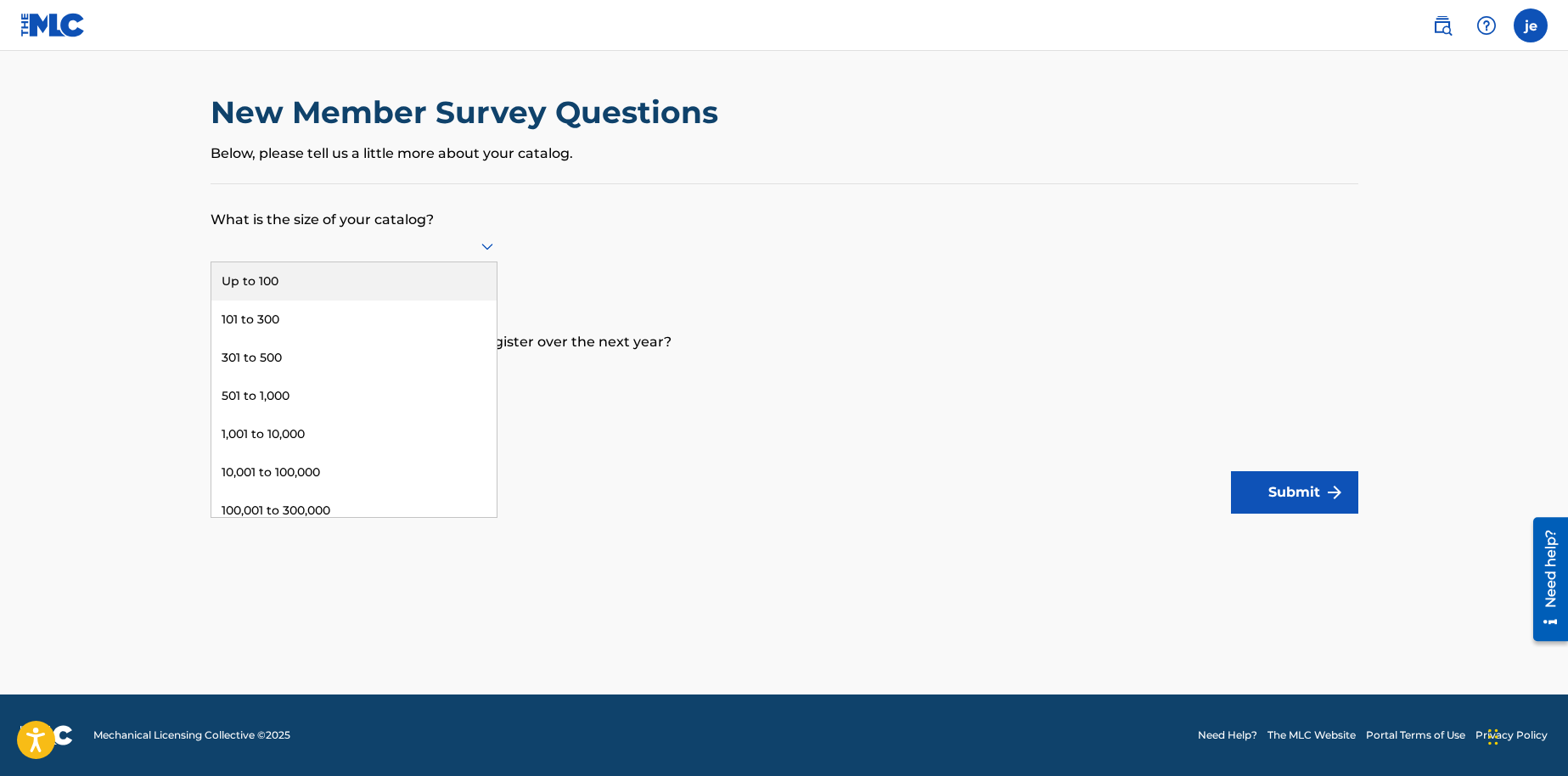
click at [381, 235] on div at bounding box center [354, 246] width 287 height 21
click at [549, 213] on p "What is the size of your catalog?" at bounding box center [784, 207] width 1147 height 45
click at [397, 248] on div at bounding box center [354, 246] width 287 height 21
click at [386, 287] on div "Up to 100" at bounding box center [354, 281] width 285 height 38
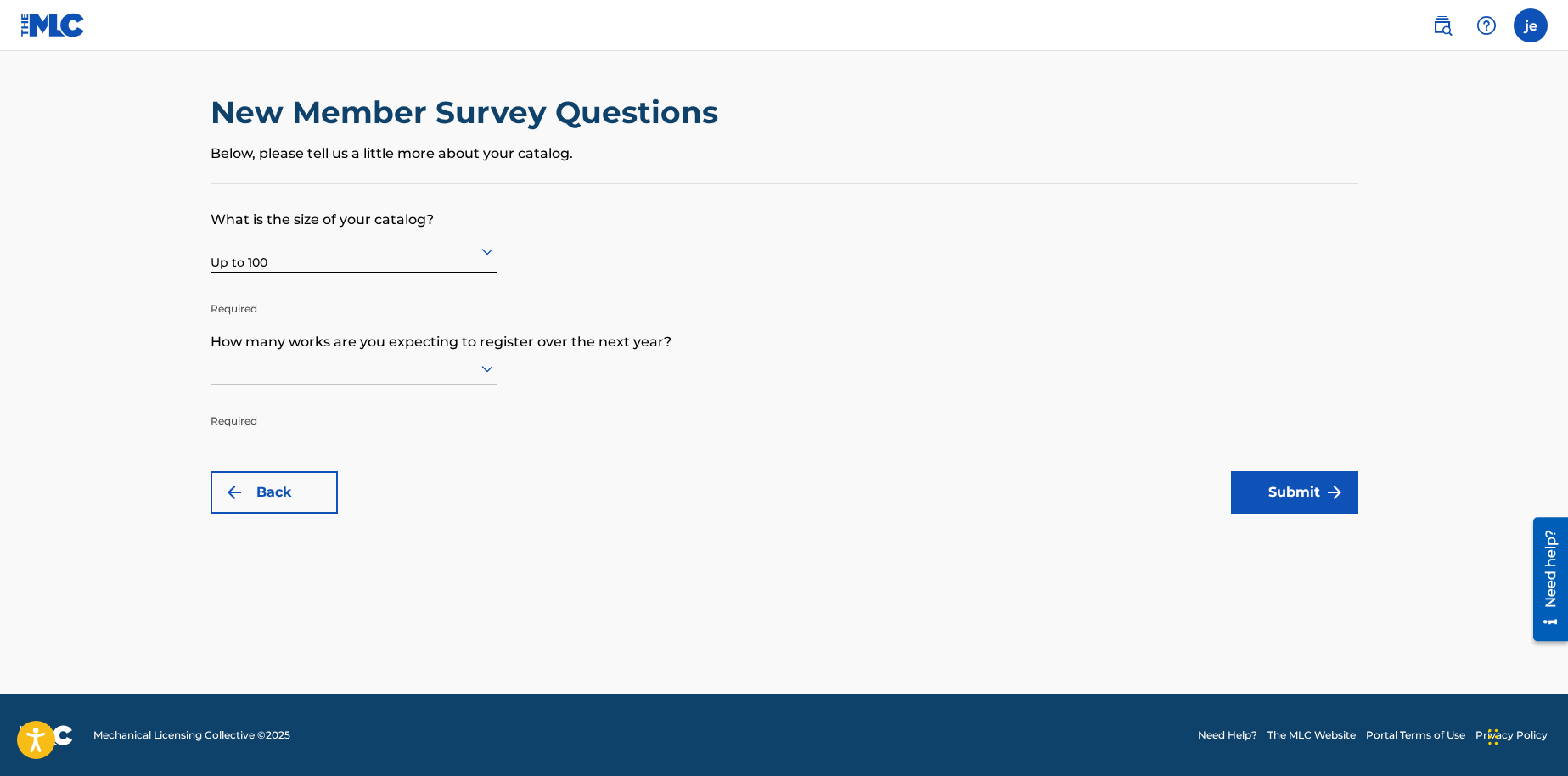
click at [370, 367] on div at bounding box center [354, 368] width 287 height 21
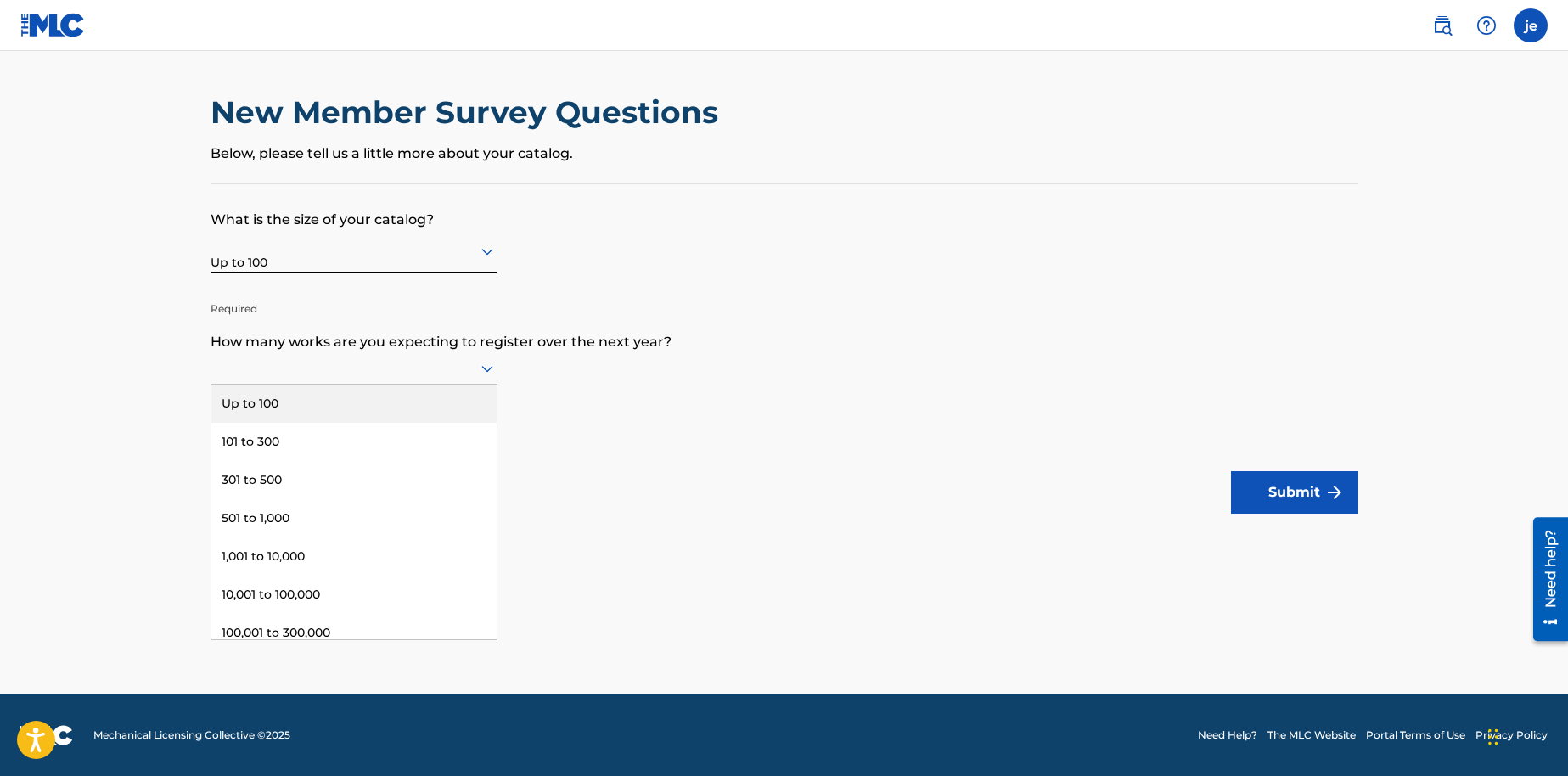
click at [310, 407] on div "Up to 100" at bounding box center [354, 403] width 285 height 38
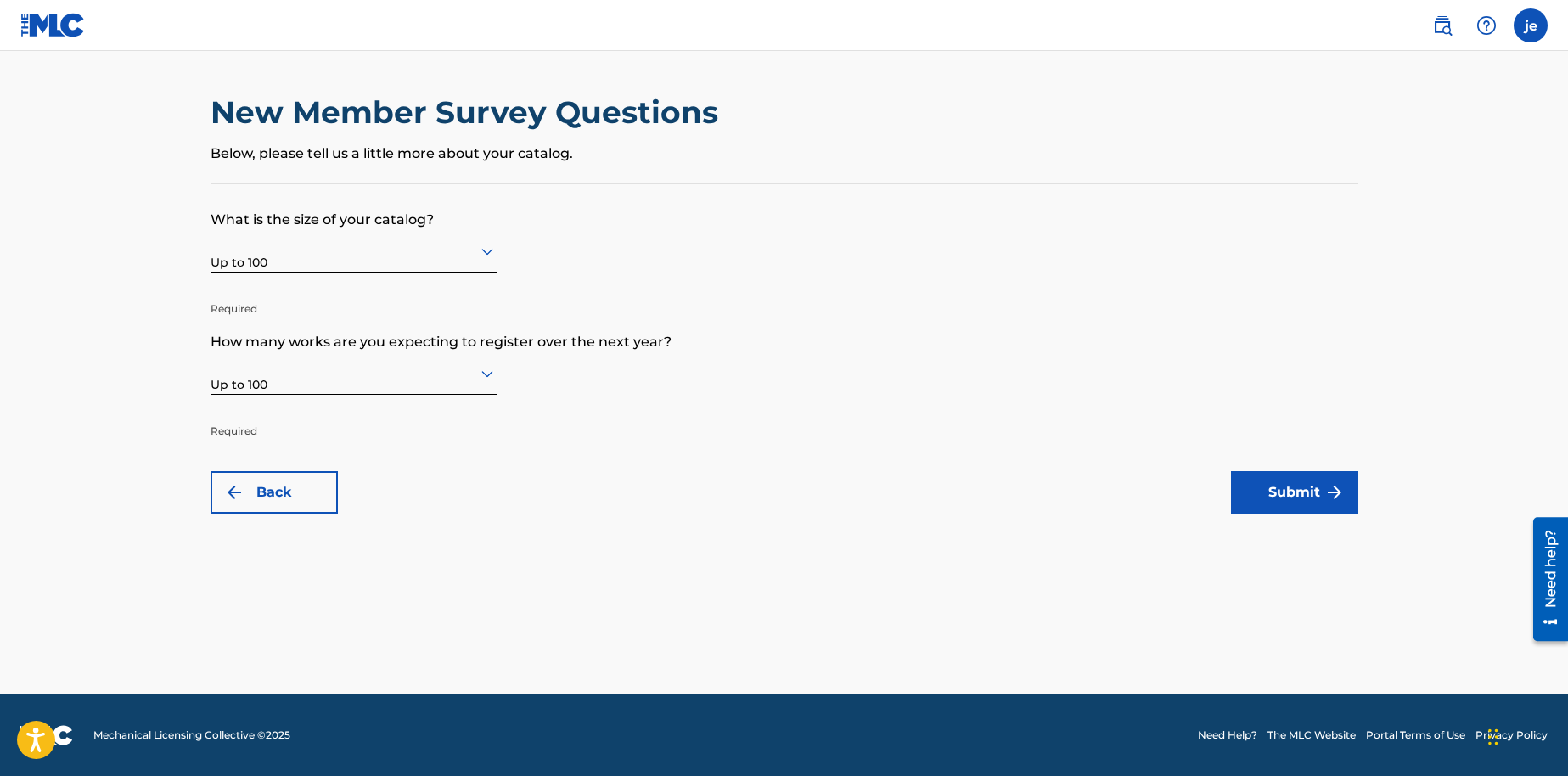
click at [1336, 490] on img "submit" at bounding box center [1334, 492] width 20 height 20
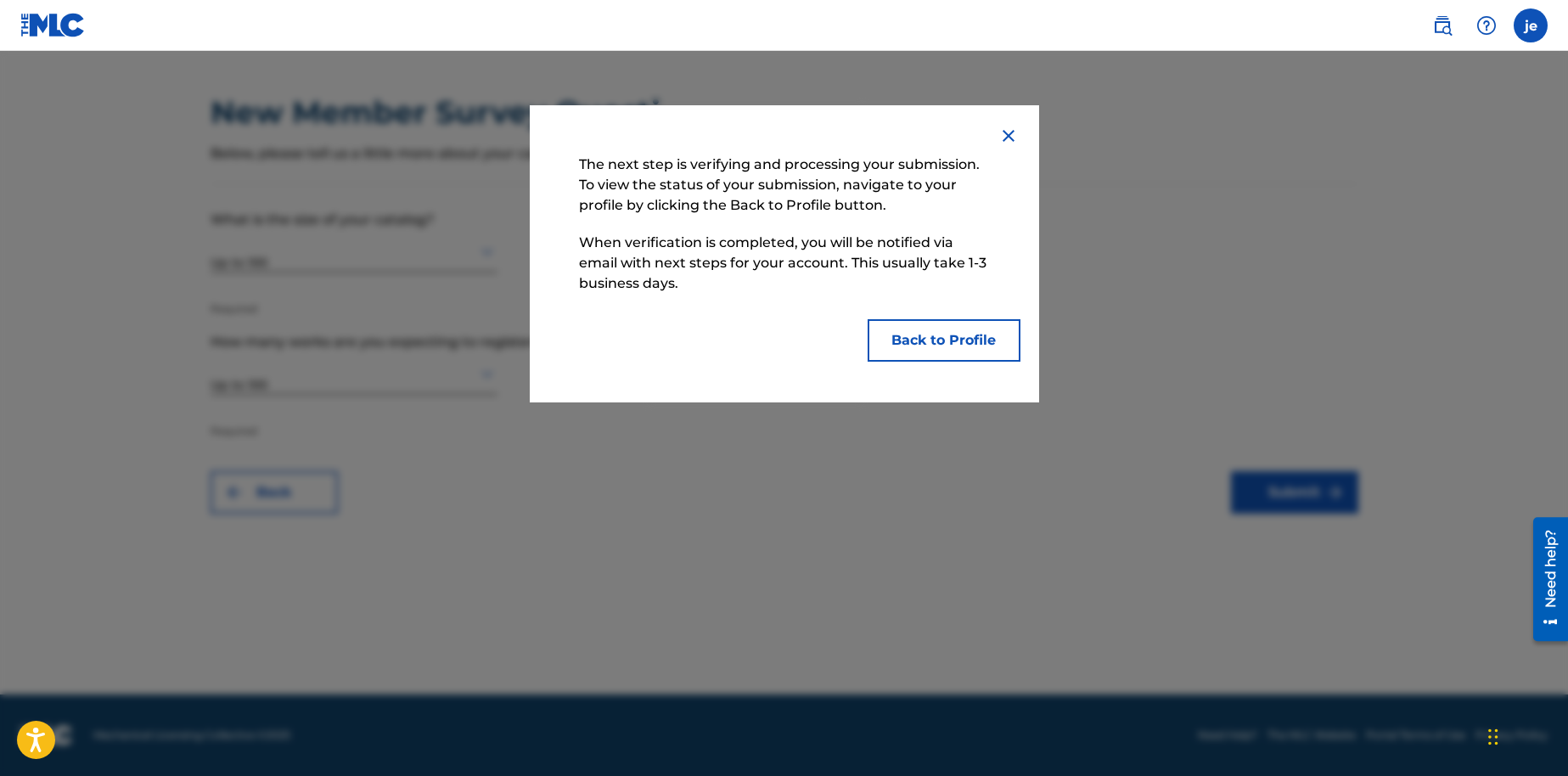
click at [949, 337] on button "Back to Profile" at bounding box center [943, 340] width 153 height 43
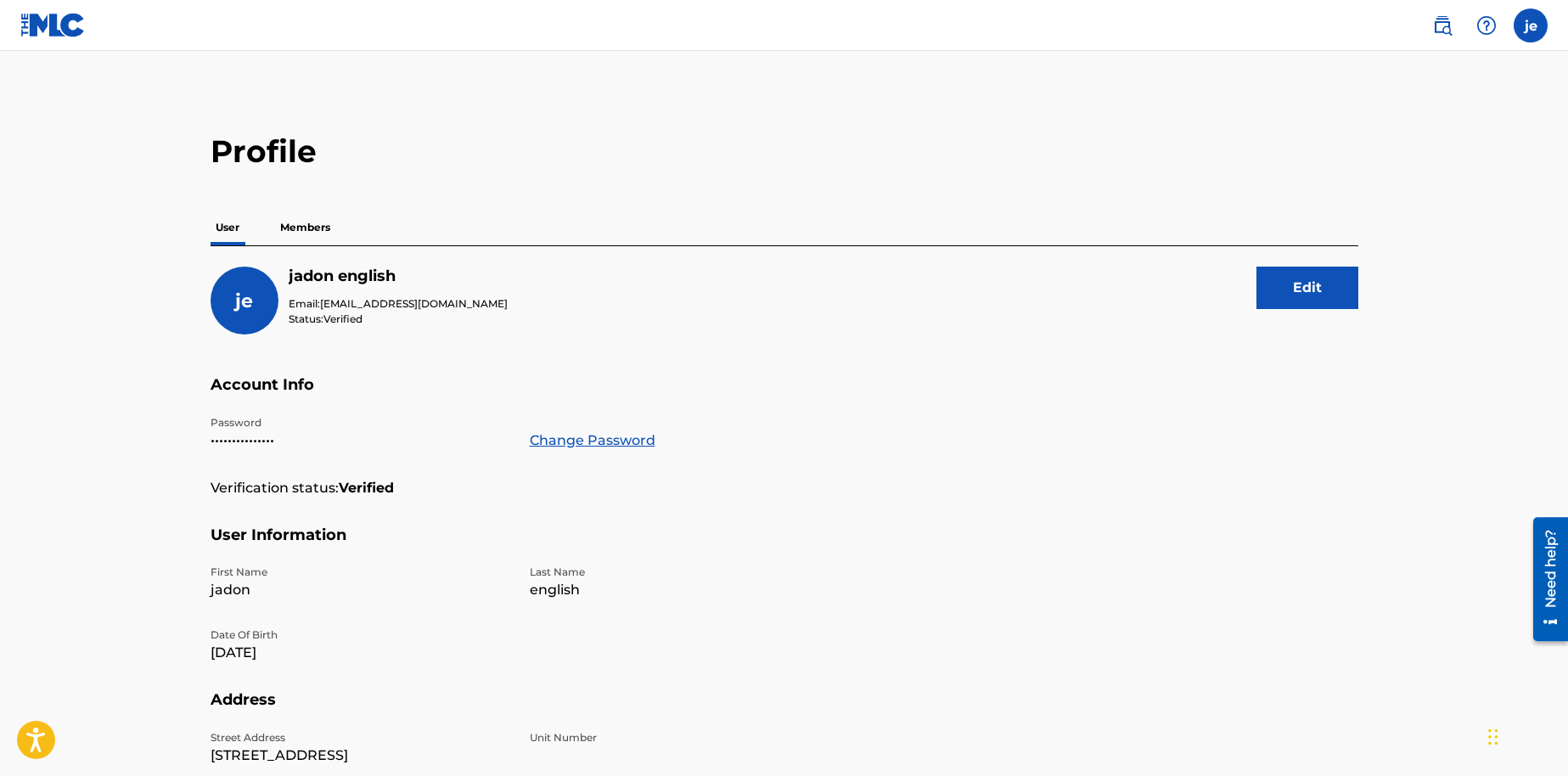
click at [322, 227] on p "Members" at bounding box center [305, 227] width 60 height 35
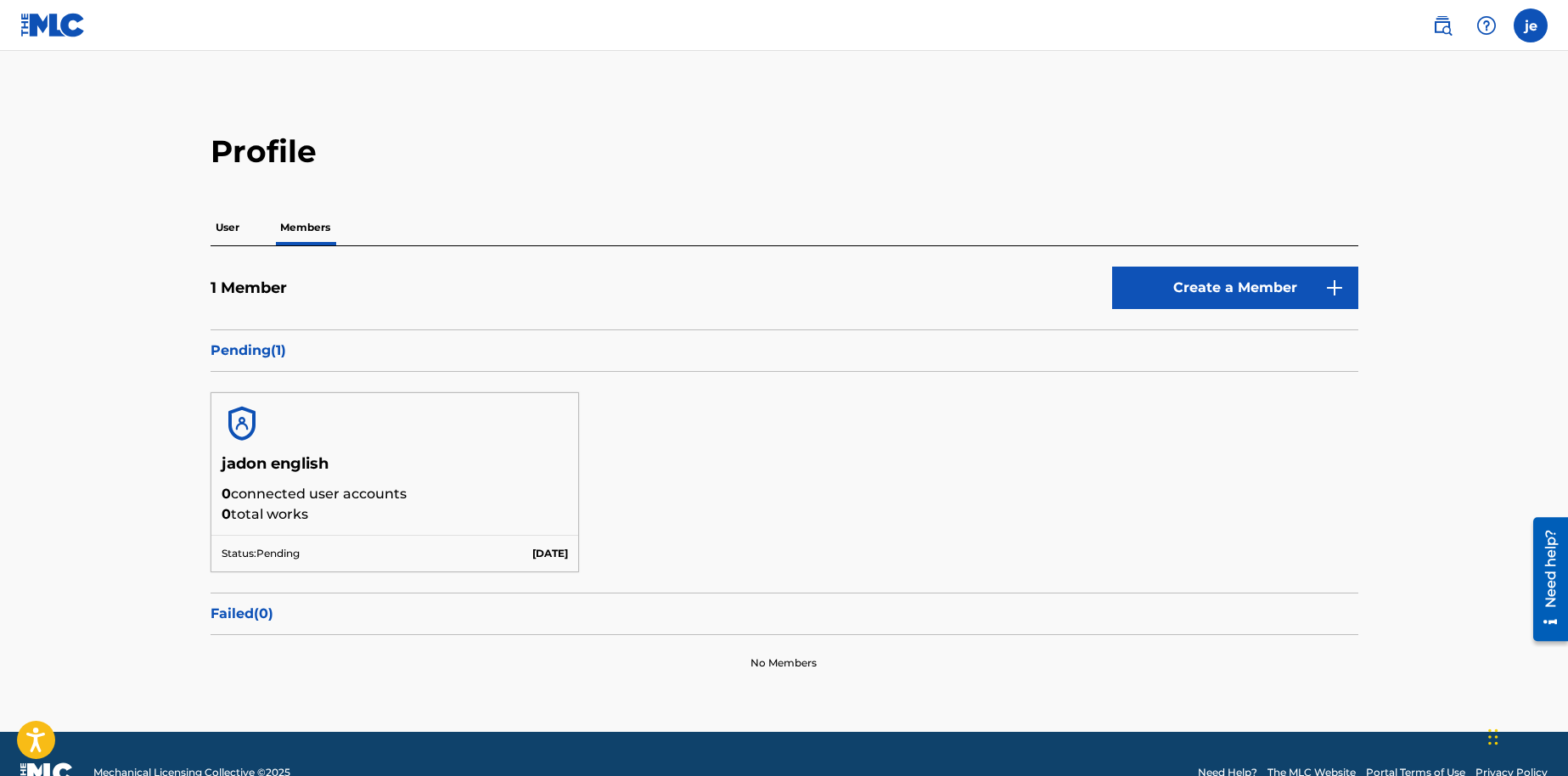
click at [263, 239] on div "User Members" at bounding box center [784, 227] width 1147 height 35
click at [234, 227] on p "User" at bounding box center [227, 227] width 34 height 35
